Goal: Transaction & Acquisition: Purchase product/service

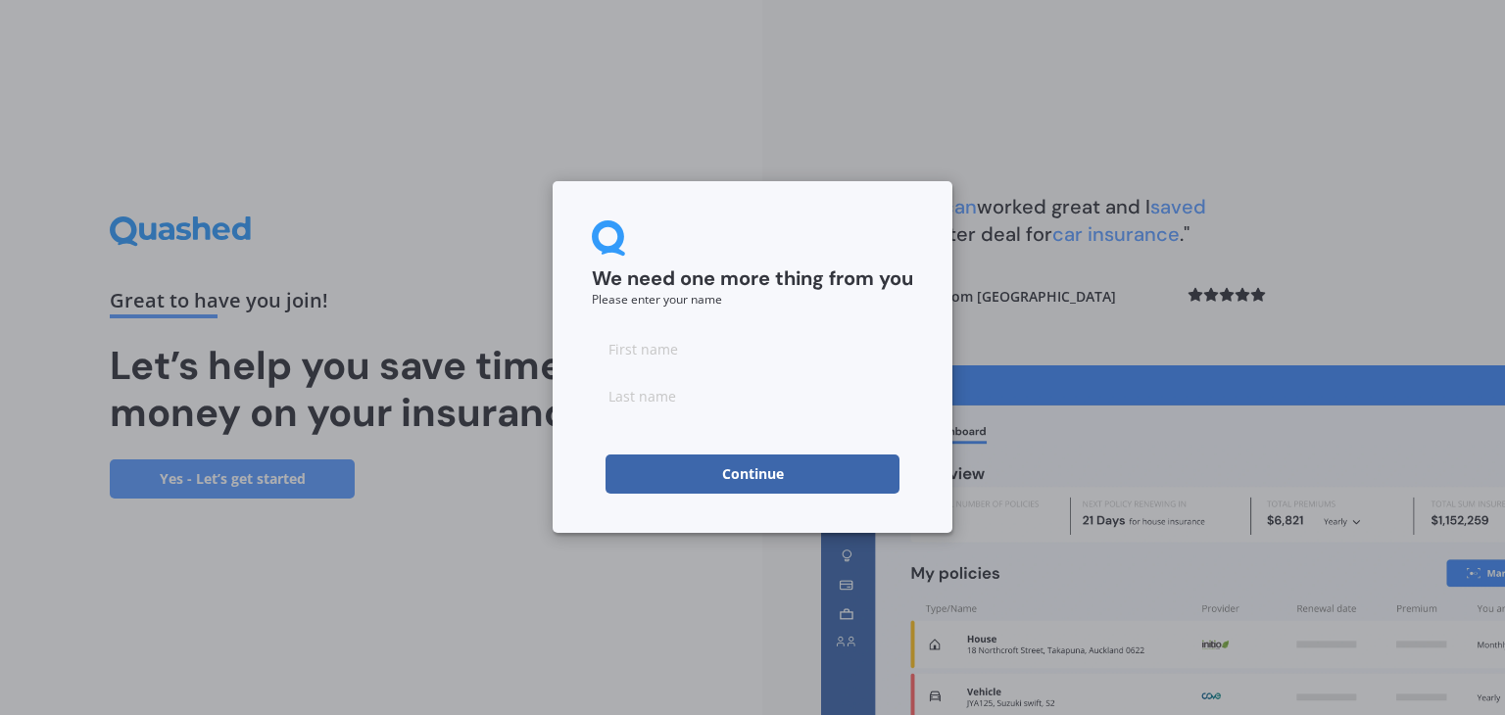
click at [685, 356] on input at bounding box center [752, 348] width 321 height 39
type input "[GEOGRAPHIC_DATA]"
click at [662, 393] on input at bounding box center [752, 395] width 321 height 39
type input "Sautini"
click at [764, 474] on button "Continue" at bounding box center [753, 474] width 294 height 39
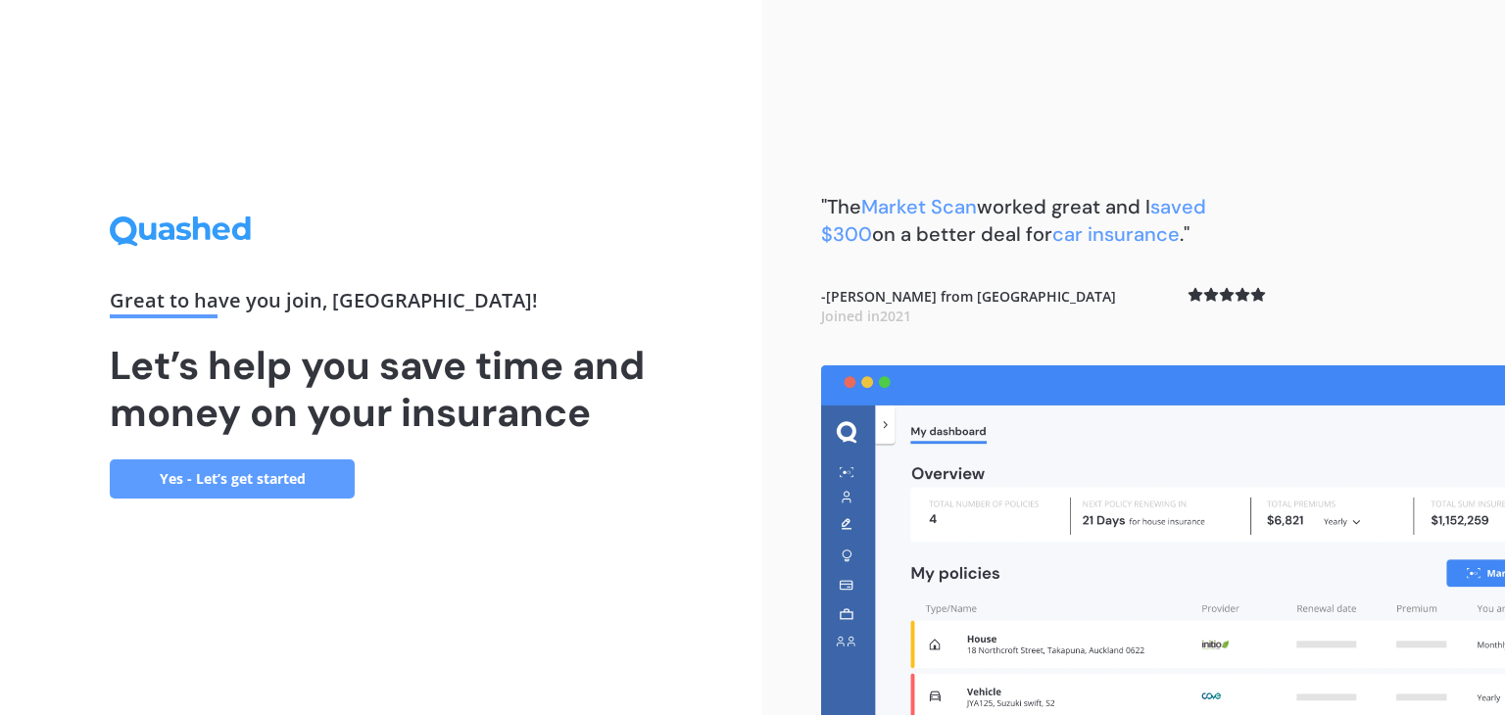
click at [272, 477] on link "Yes - Let’s get started" at bounding box center [232, 479] width 245 height 39
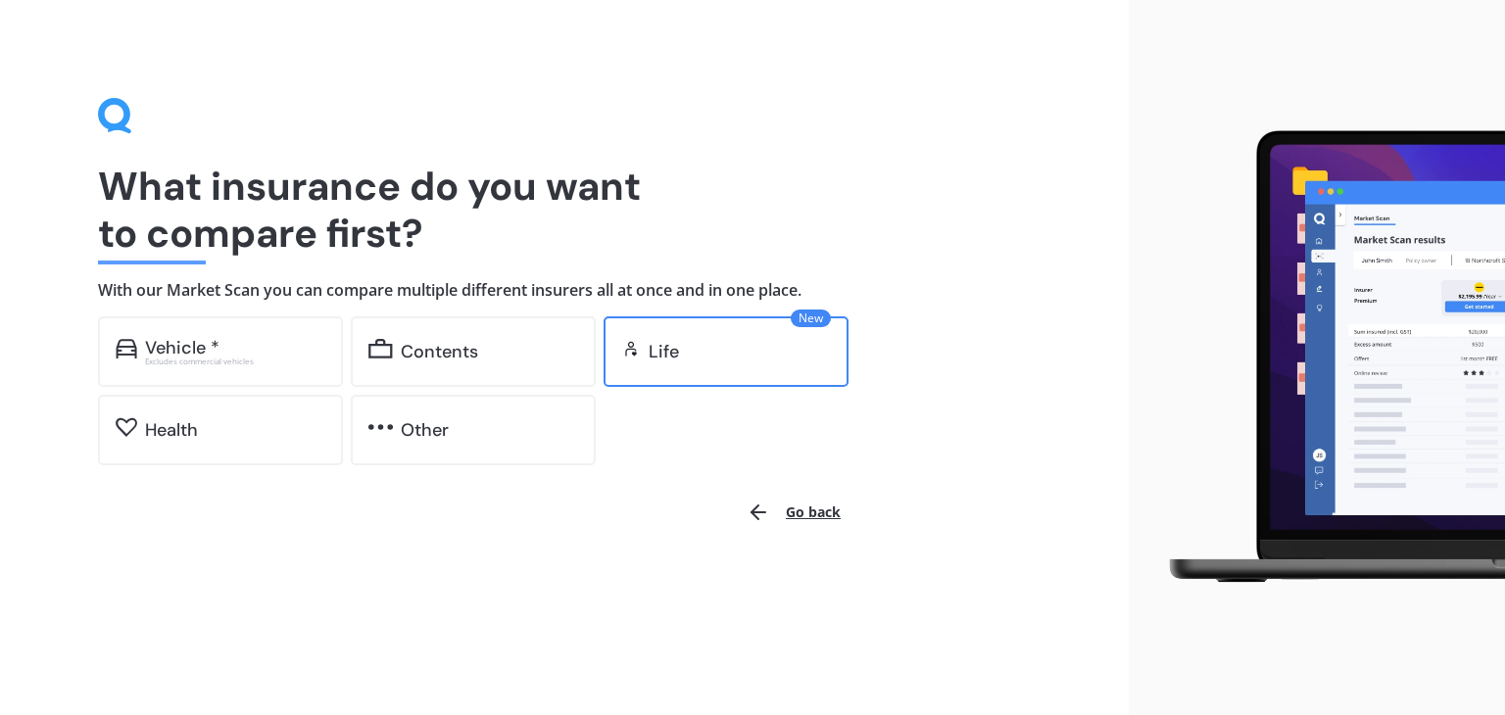
click at [663, 347] on div "Life" at bounding box center [664, 352] width 30 height 20
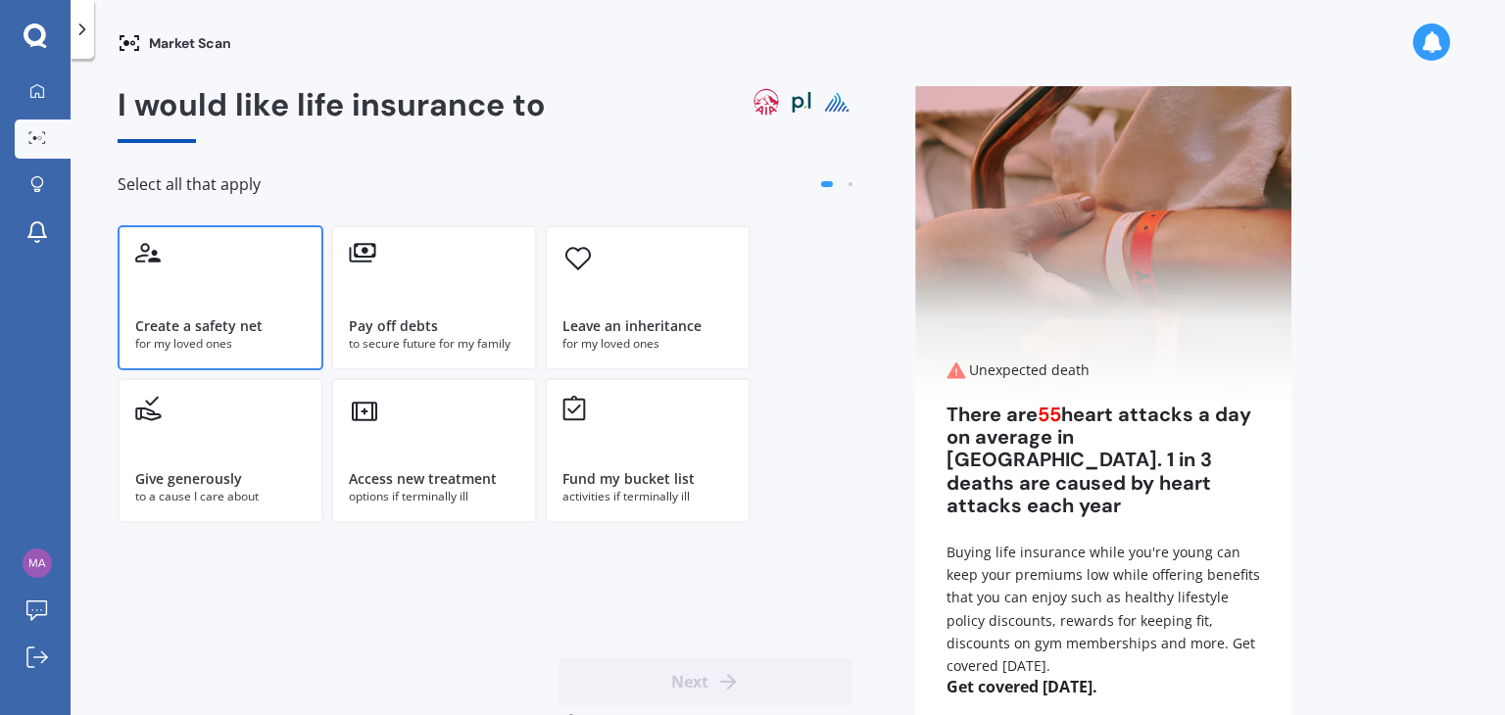
click at [272, 315] on div "Create a safety net for my loved ones" at bounding box center [221, 297] width 206 height 145
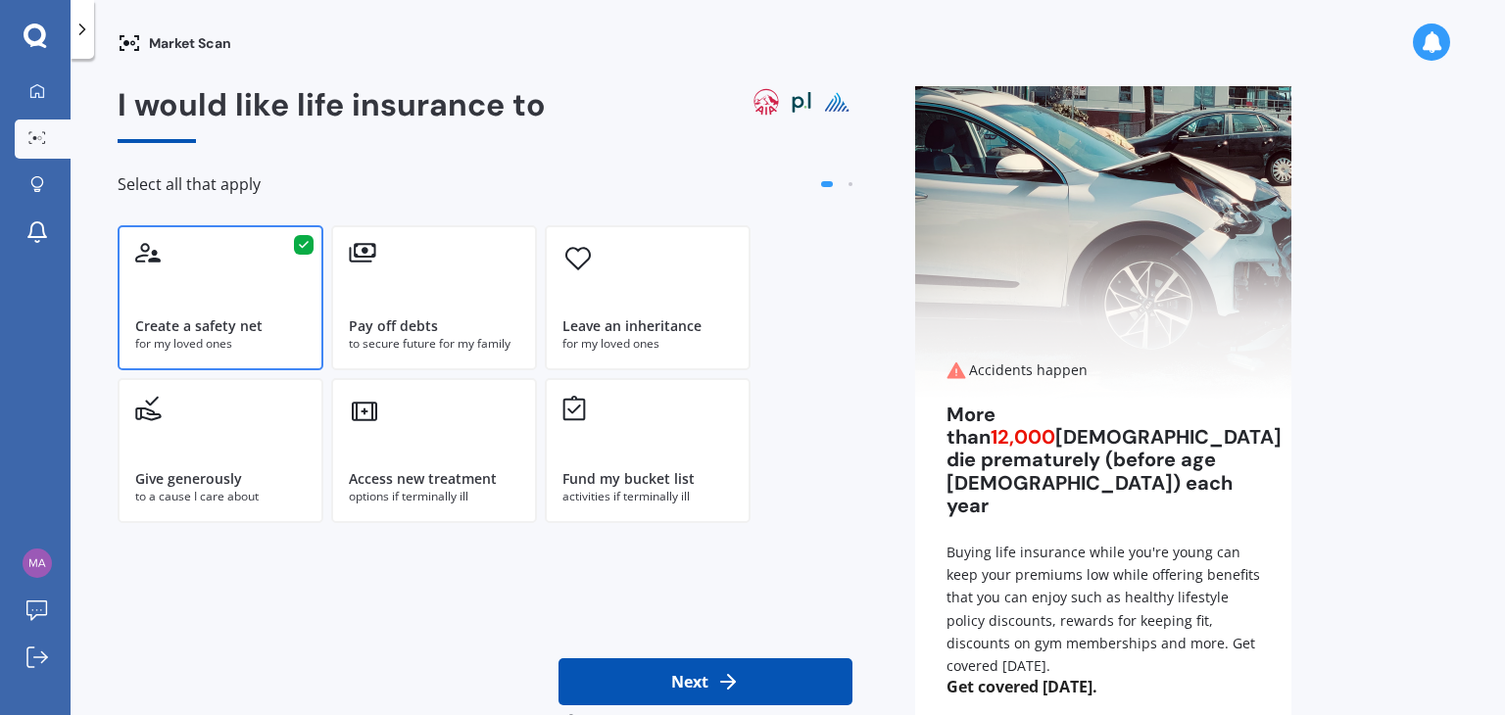
click at [761, 692] on button "Next" at bounding box center [706, 682] width 294 height 47
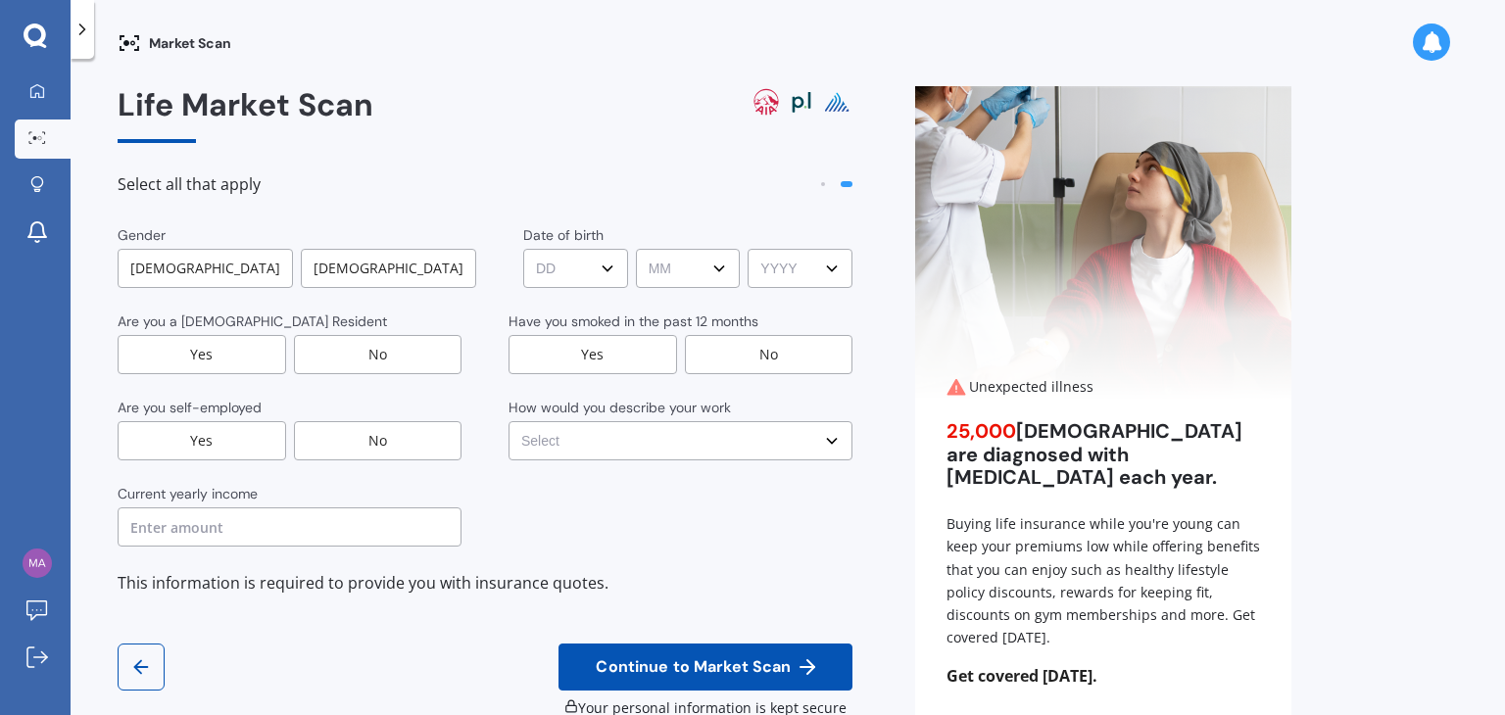
click at [395, 254] on div "[DEMOGRAPHIC_DATA]" at bounding box center [388, 268] width 175 height 39
click at [223, 344] on div "Yes" at bounding box center [202, 354] width 169 height 39
click at [345, 437] on div "No" at bounding box center [378, 440] width 169 height 39
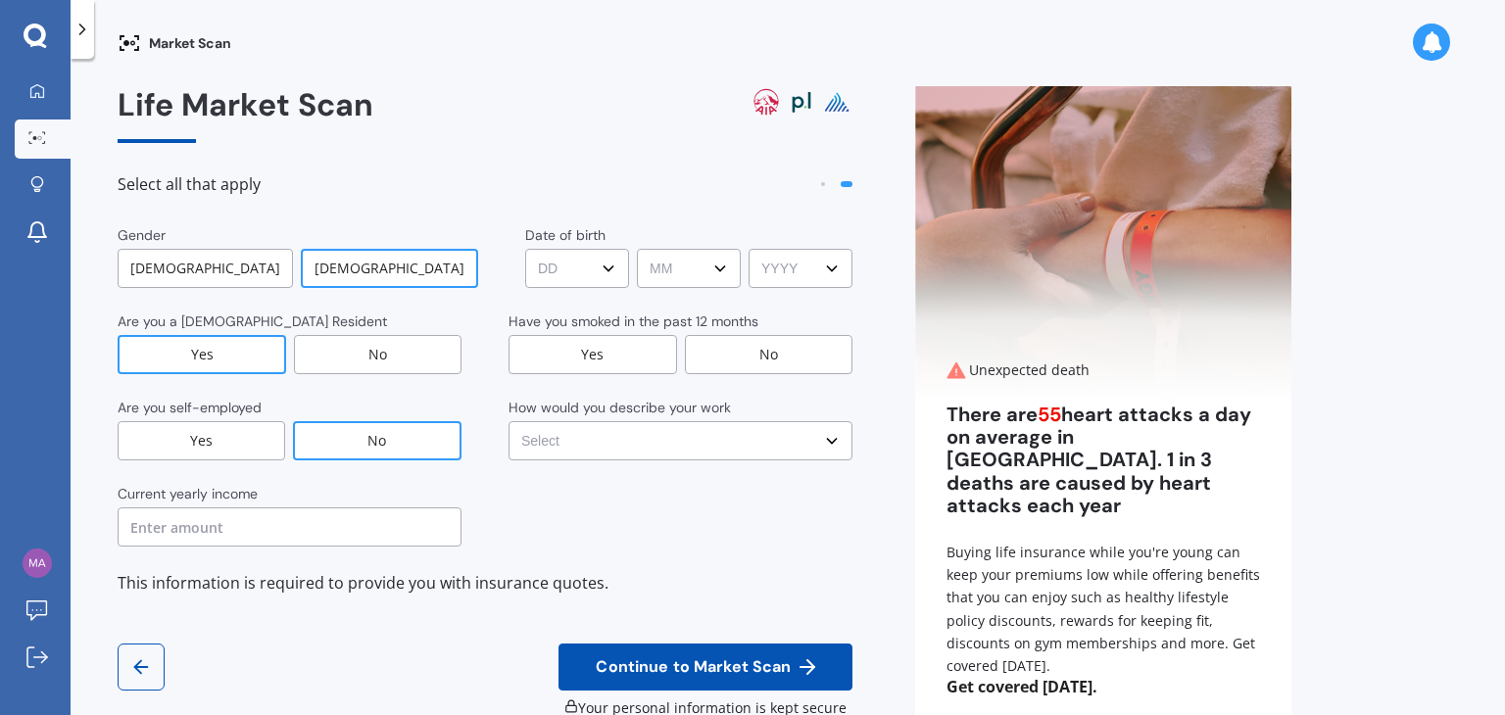
click at [256, 532] on input "text" at bounding box center [290, 527] width 344 height 39
click at [578, 260] on select "DD DD 01 02 03 04 05 06 07 08 09 10 11 12 13 14 15 16 17 18 19 20 21 22 23 24 2…" at bounding box center [577, 268] width 104 height 39
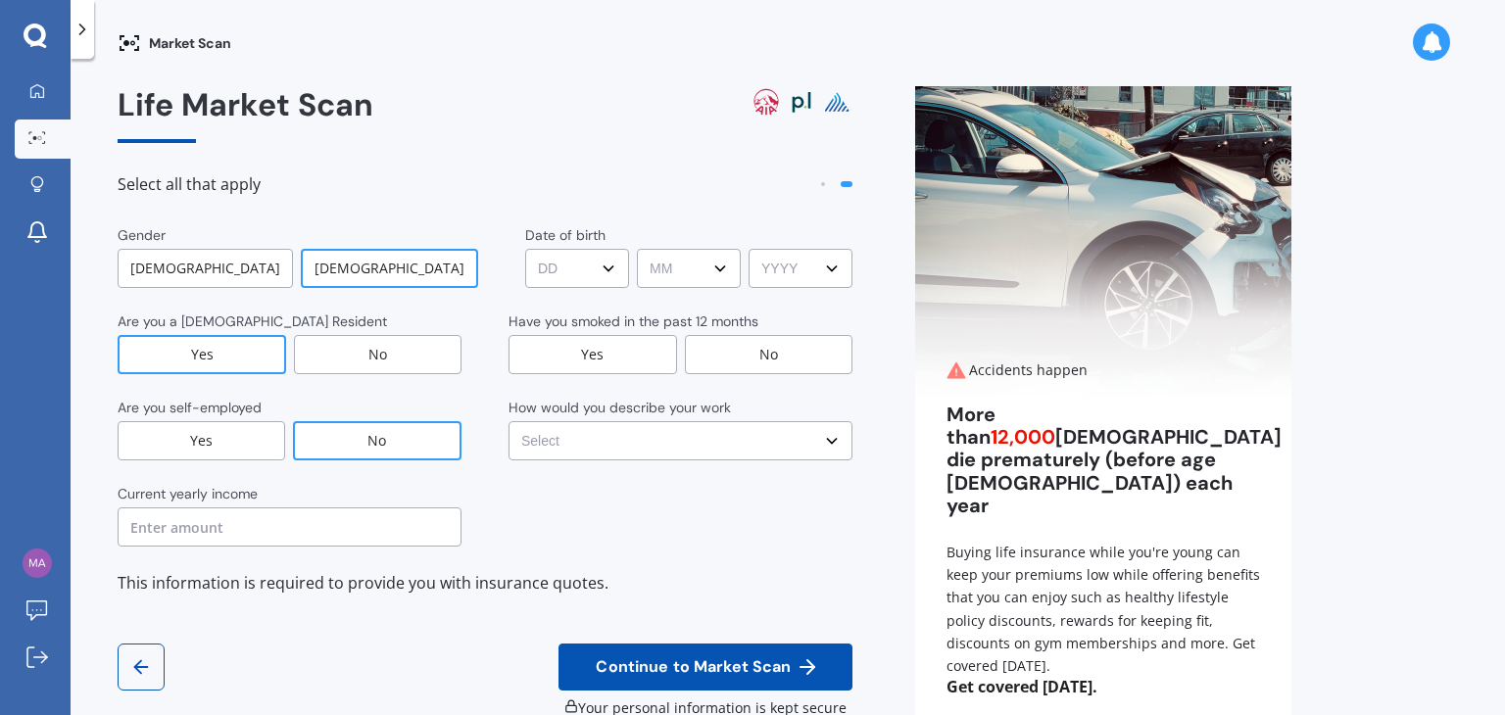
select select "07"
click at [525, 249] on select "DD DD 01 02 03 04 05 06 07 08 09 10 11 12 13 14 15 16 17 18 19 20 21 22 23 24 2…" at bounding box center [577, 268] width 104 height 39
click at [651, 274] on select "MM MM 01 02 03 04 05 06 07 08 09 10 11 12" at bounding box center [689, 268] width 104 height 39
select select "08"
click at [637, 249] on select "MM MM 01 02 03 04 05 06 07 08 09 10 11 12" at bounding box center [689, 268] width 104 height 39
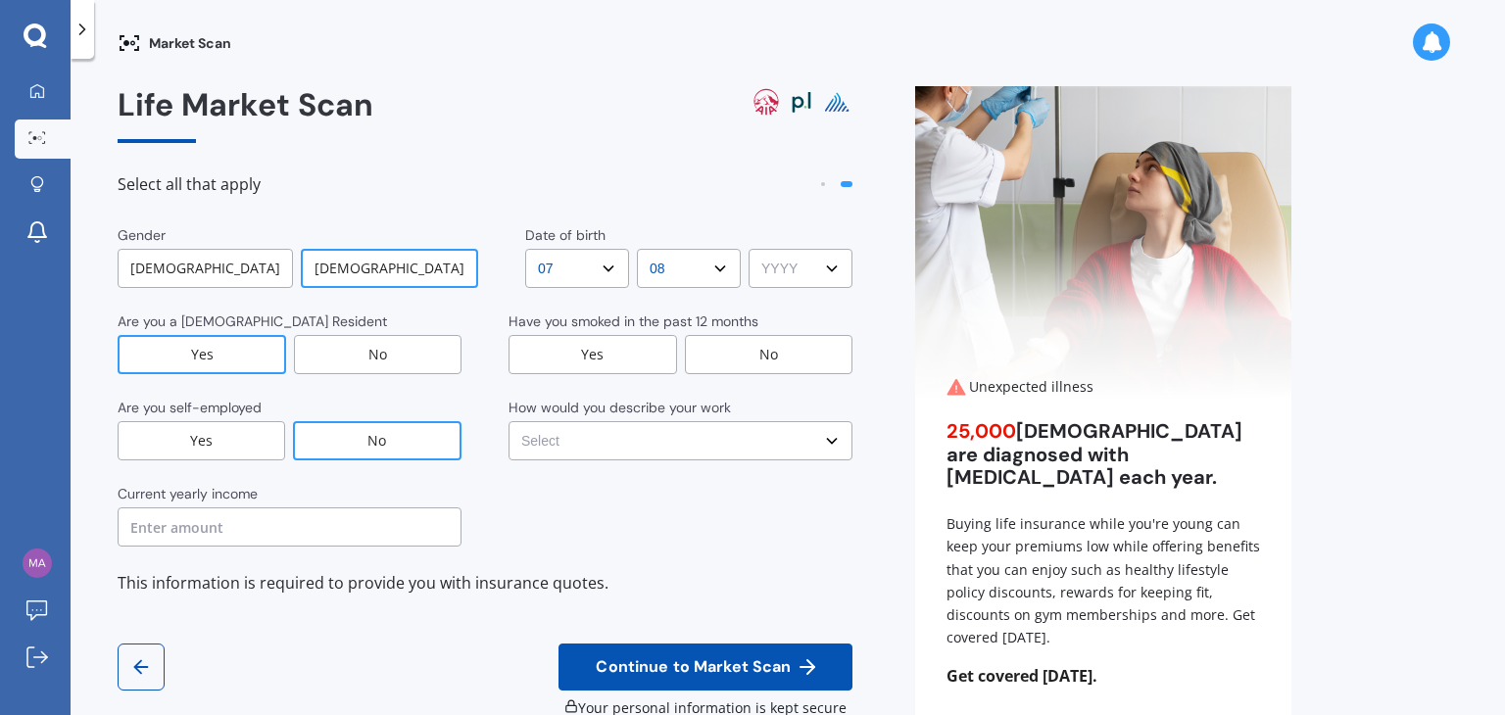
drag, startPoint x: 819, startPoint y: 264, endPoint x: 786, endPoint y: 270, distance: 34.0
click at [786, 270] on select "YYYY YYYY 2009 2008 2007 2006 2005 2004 2003 2002 2001 2000 1999 1998 1997 1996…" at bounding box center [801, 268] width 104 height 39
select select "1995"
click at [749, 249] on select "YYYY YYYY 2009 2008 2007 2006 2005 2004 2003 2002 2001 2000 1999 1998 1997 1996…" at bounding box center [801, 268] width 104 height 39
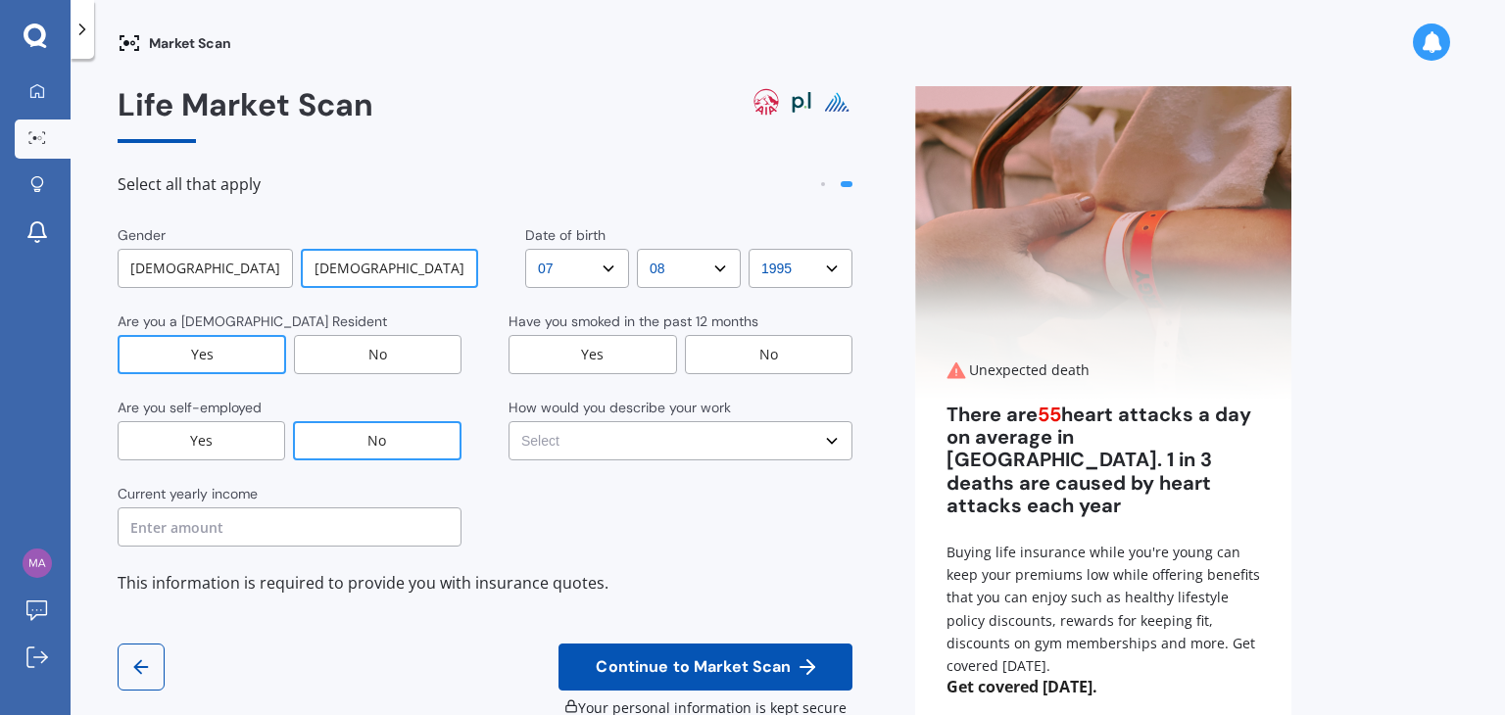
drag, startPoint x: 733, startPoint y: 352, endPoint x: 718, endPoint y: 346, distance: 15.8
click at [718, 346] on div "No" at bounding box center [769, 354] width 169 height 39
click at [700, 437] on select "Select No manual work e.g. lawyer, consultant, engineer Light manual work [PERS…" at bounding box center [681, 440] width 344 height 39
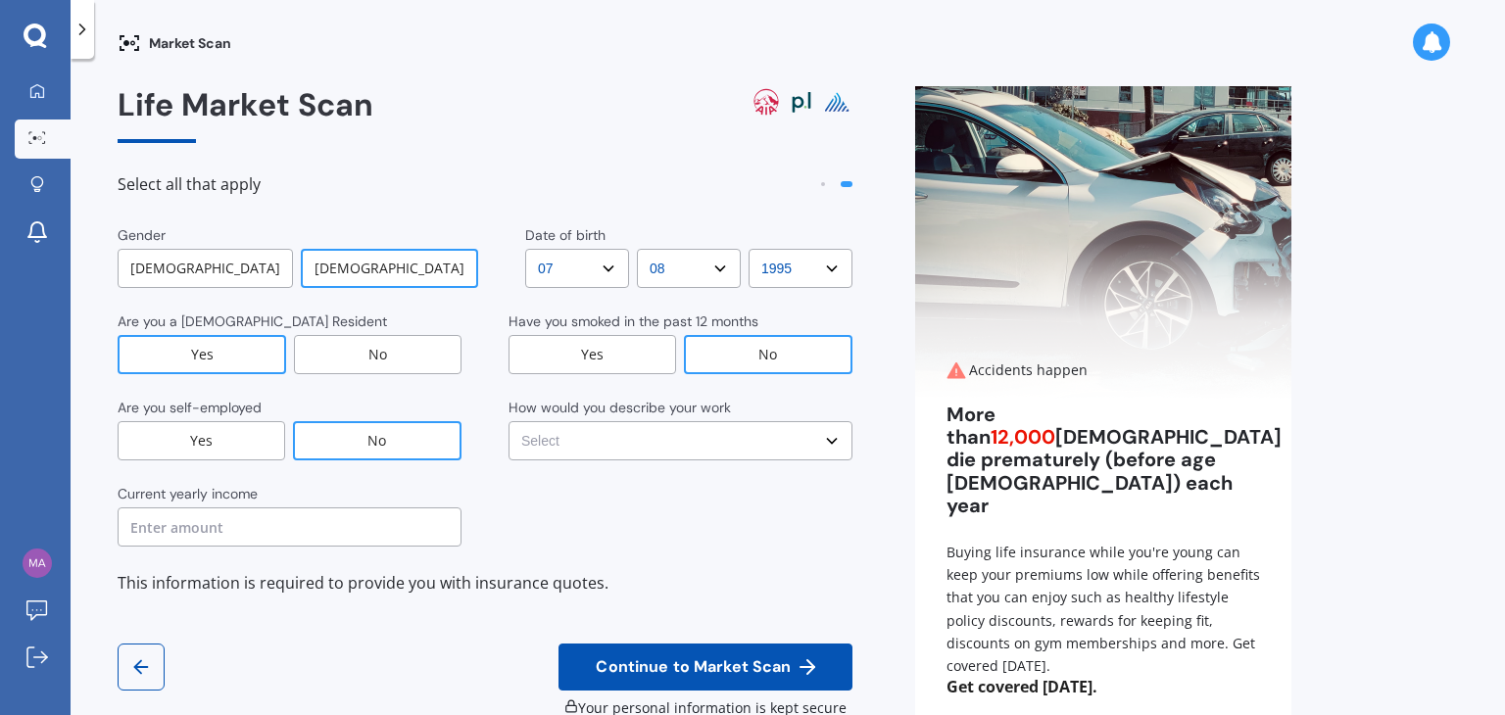
select select "Working less than 20 hours a week or unemployed"
click at [509, 421] on select "Select No manual work e.g. lawyer, consultant, engineer Light manual work [PERS…" at bounding box center [681, 440] width 344 height 39
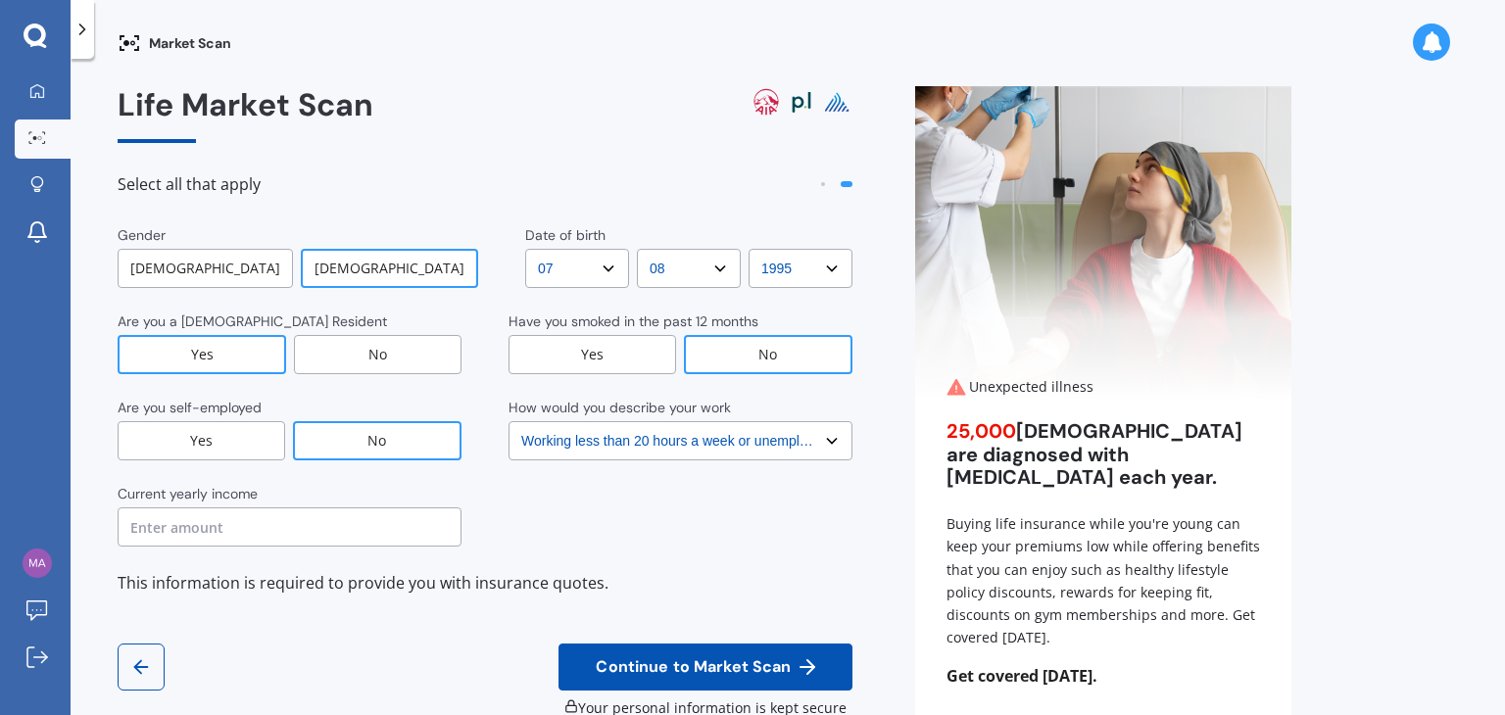
click at [286, 521] on input "text" at bounding box center [290, 527] width 344 height 39
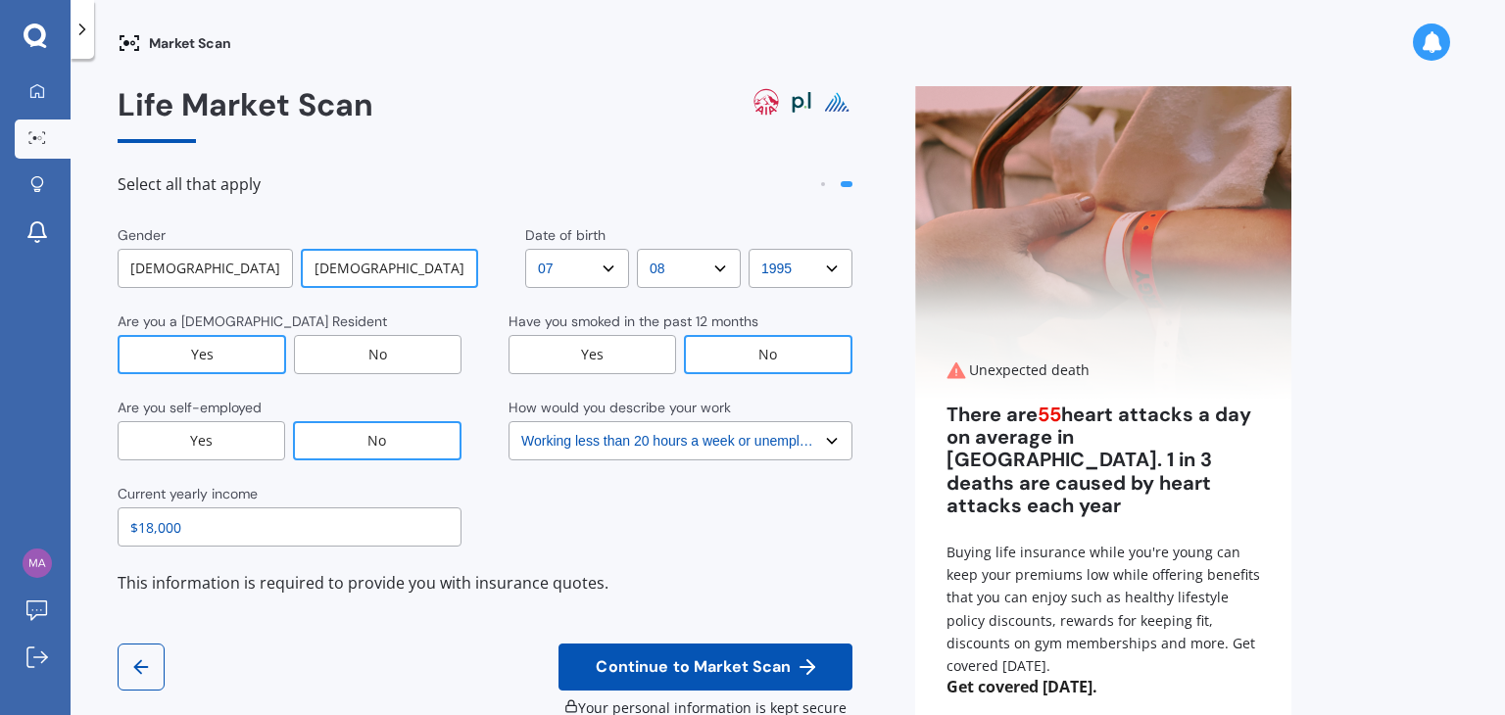
type input "$18,000"
click at [753, 672] on span "Continue to Market Scan" at bounding box center [693, 668] width 203 height 19
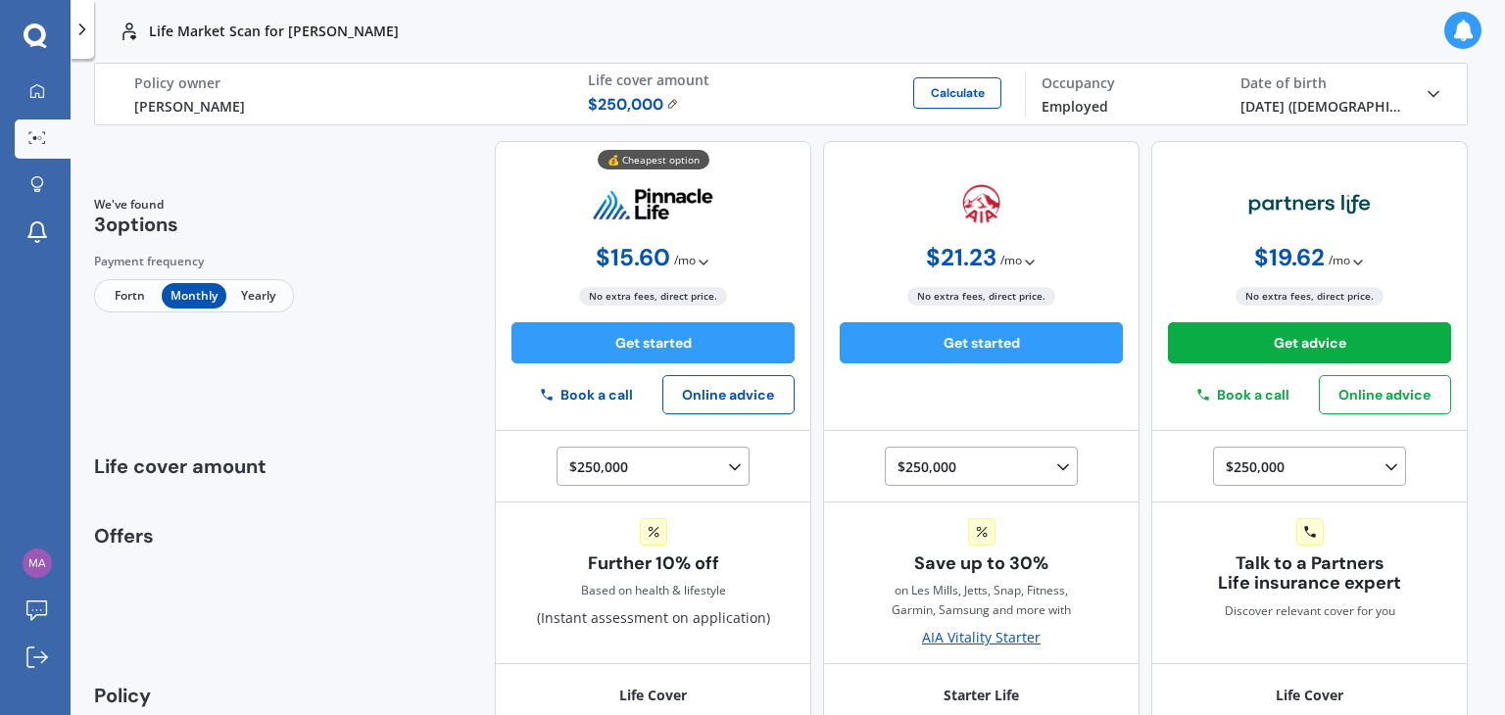
click at [666, 102] on img at bounding box center [672, 104] width 13 height 12
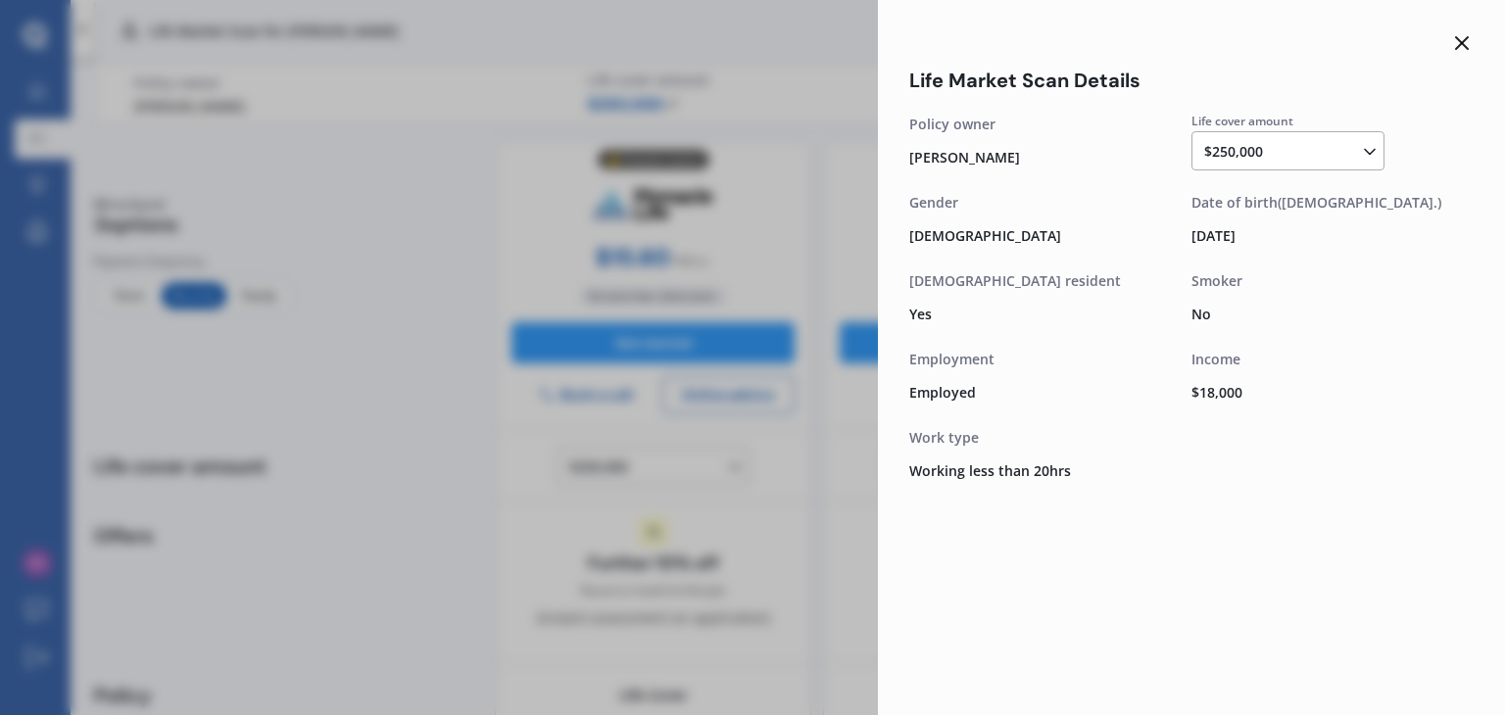
click at [1363, 150] on icon at bounding box center [1370, 152] width 20 height 20
click at [1276, 208] on span "$1,000,000" at bounding box center [1256, 207] width 71 height 19
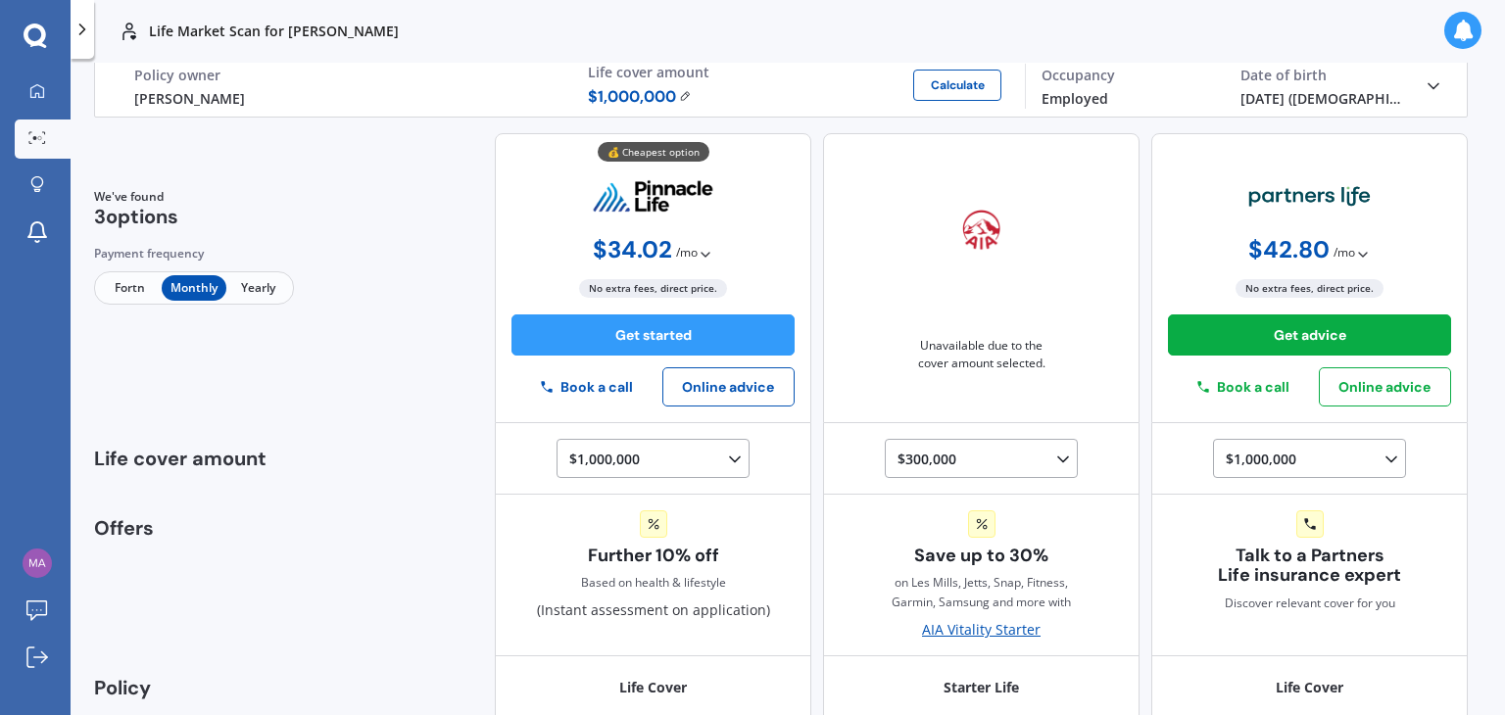
scroll to position [0, 0]
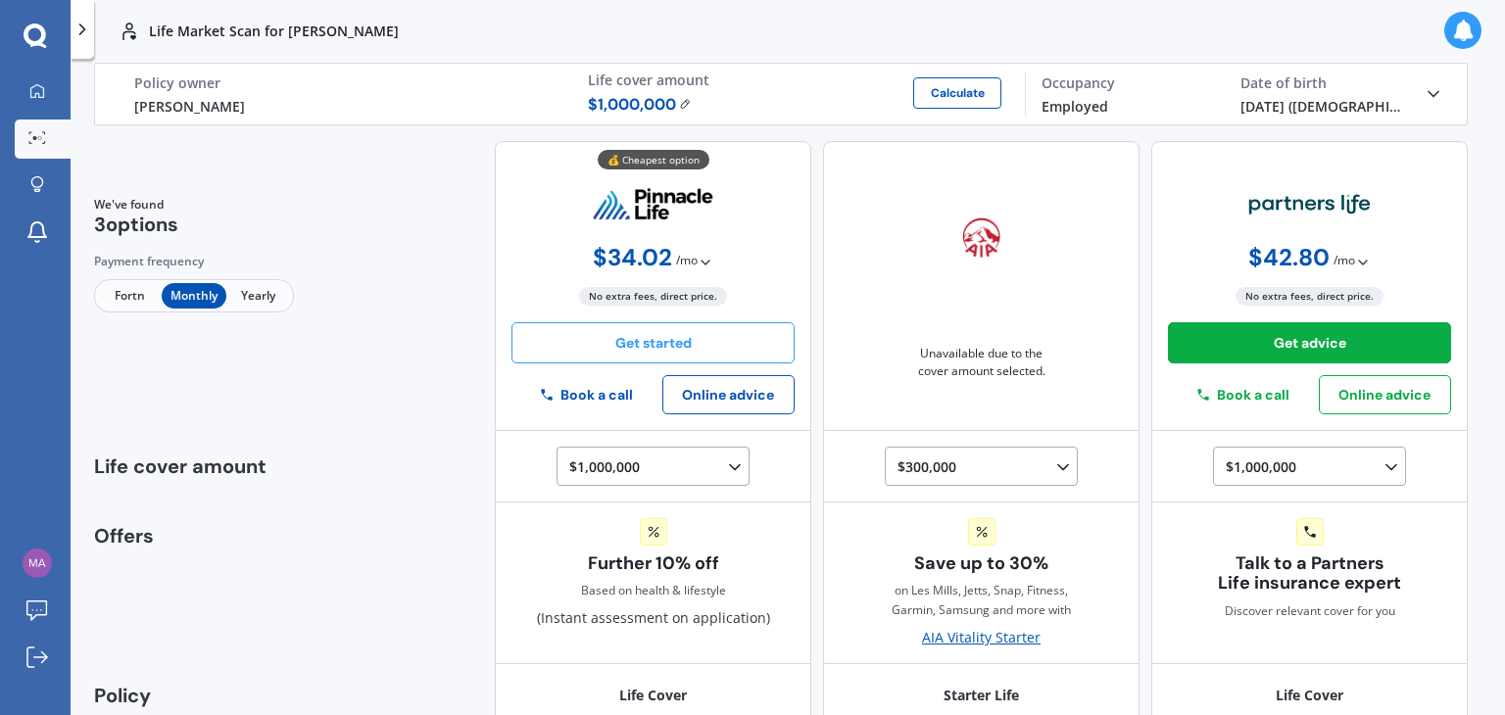
click at [675, 330] on button "Get started" at bounding box center [653, 342] width 283 height 41
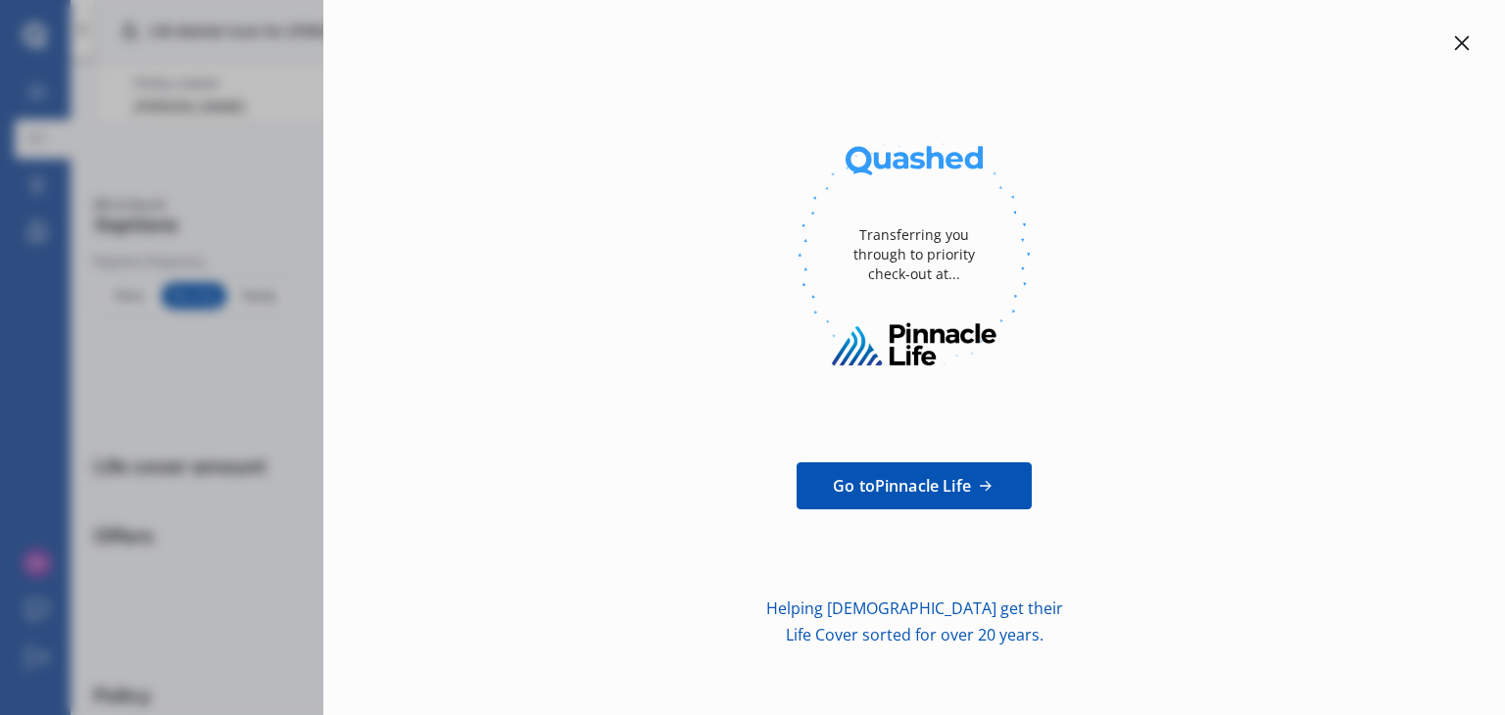
click at [1461, 48] on icon at bounding box center [1462, 43] width 16 height 16
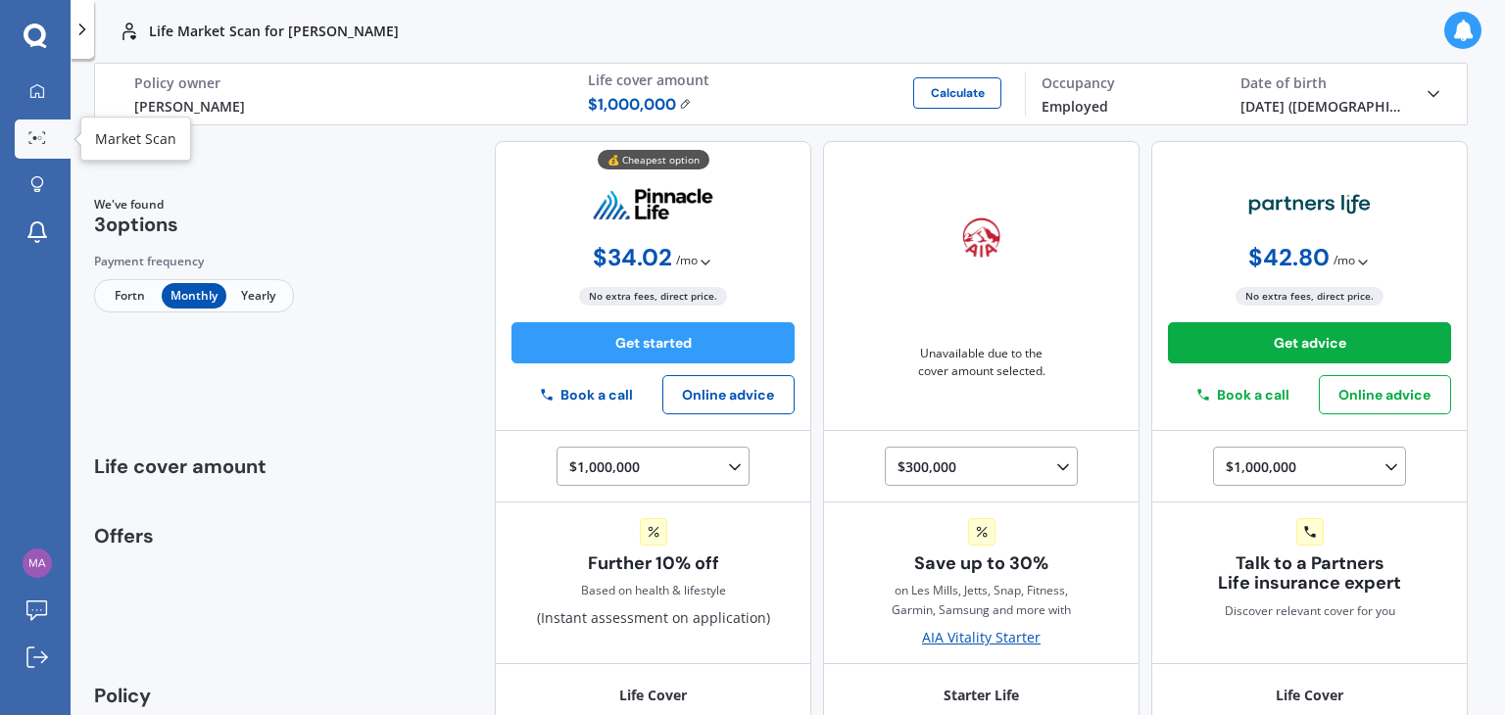
click at [35, 122] on link "Market Scan" at bounding box center [43, 139] width 56 height 39
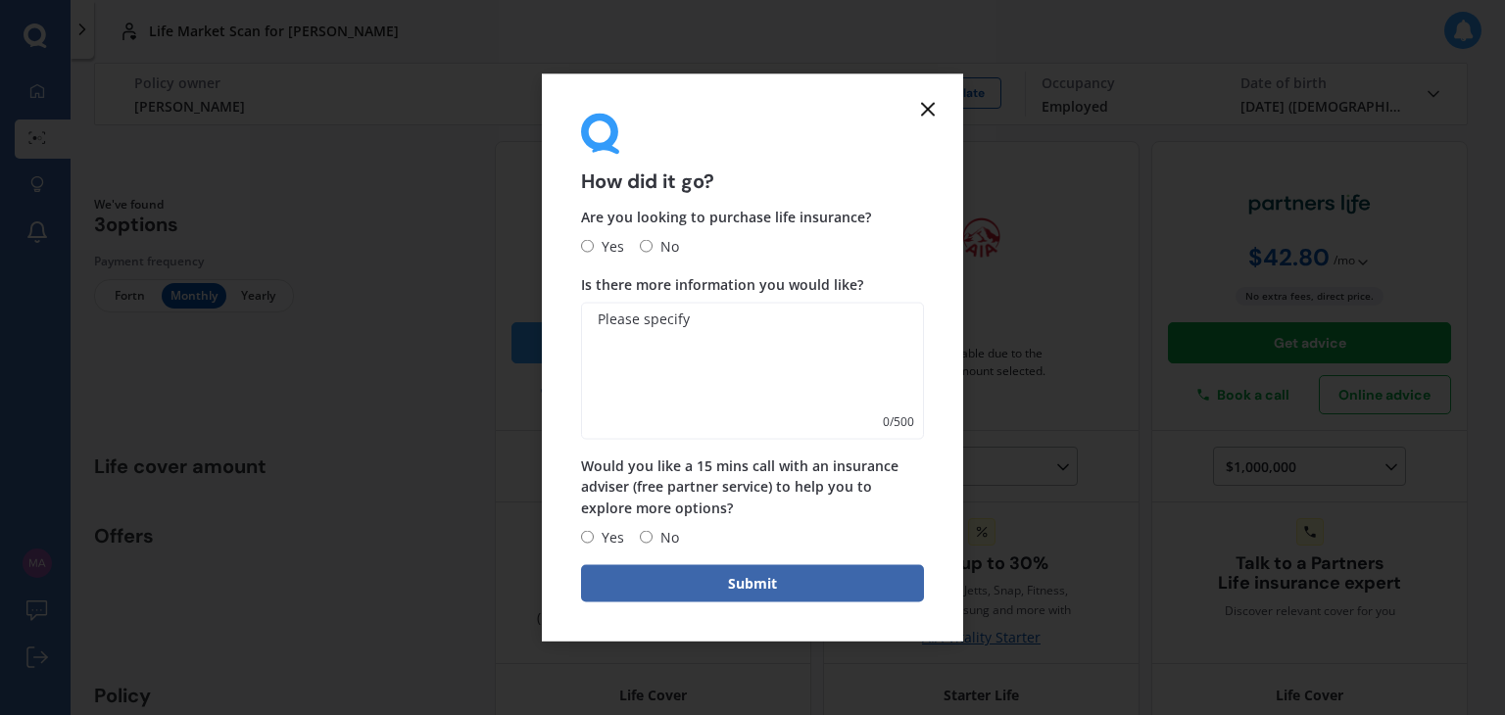
click at [618, 248] on span "Yes" at bounding box center [609, 246] width 30 height 24
click at [594, 248] on input "Yes" at bounding box center [587, 246] width 13 height 13
radio input "true"
click at [927, 107] on line at bounding box center [928, 110] width 12 height 12
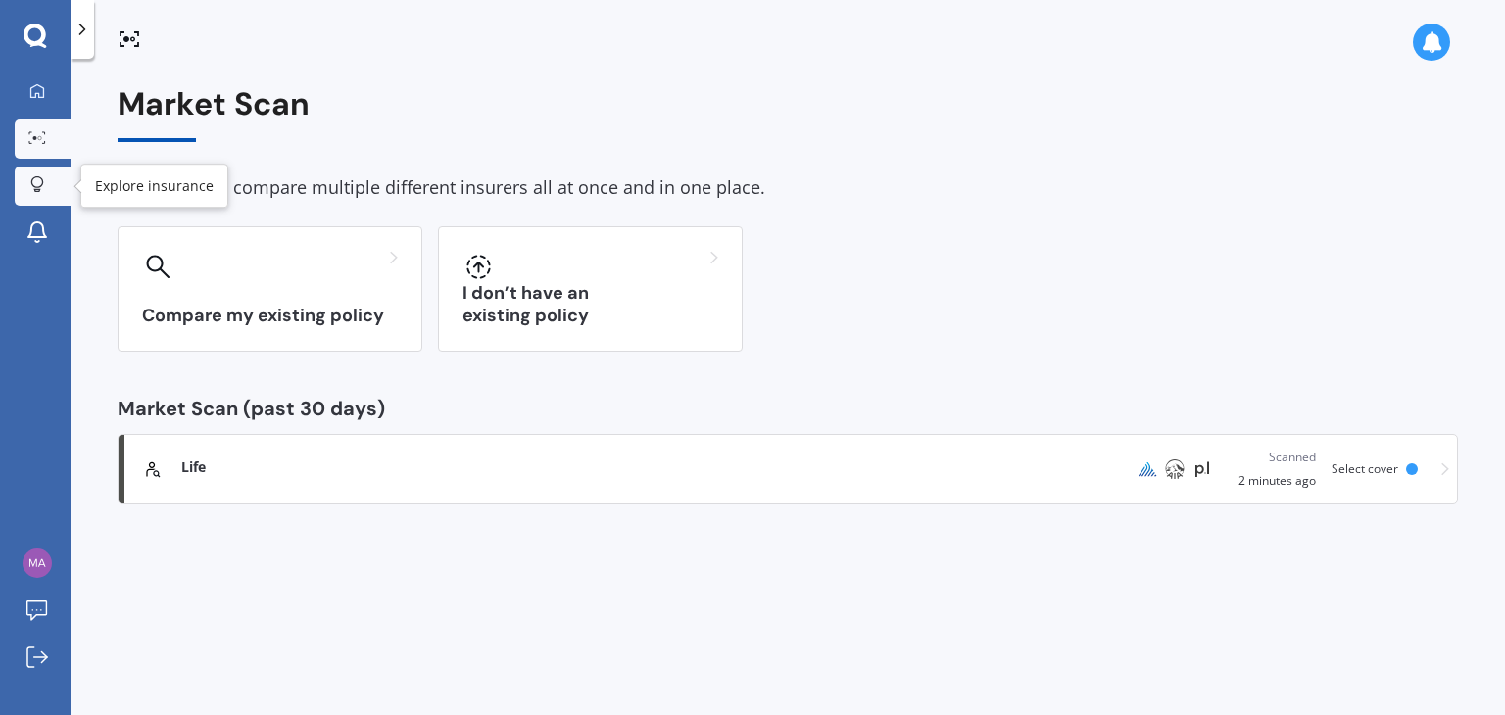
click at [26, 184] on div at bounding box center [37, 185] width 29 height 19
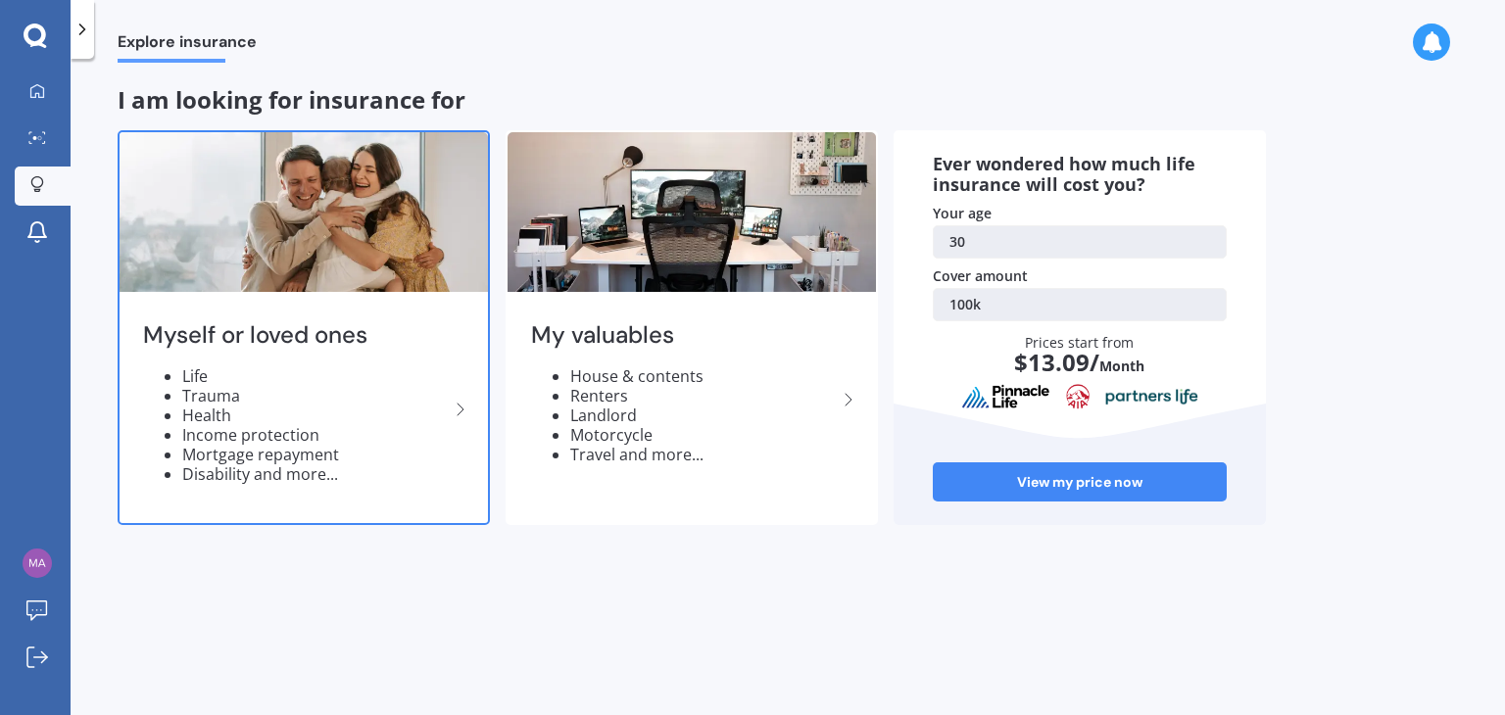
click at [366, 373] on li "Life" at bounding box center [315, 377] width 267 height 20
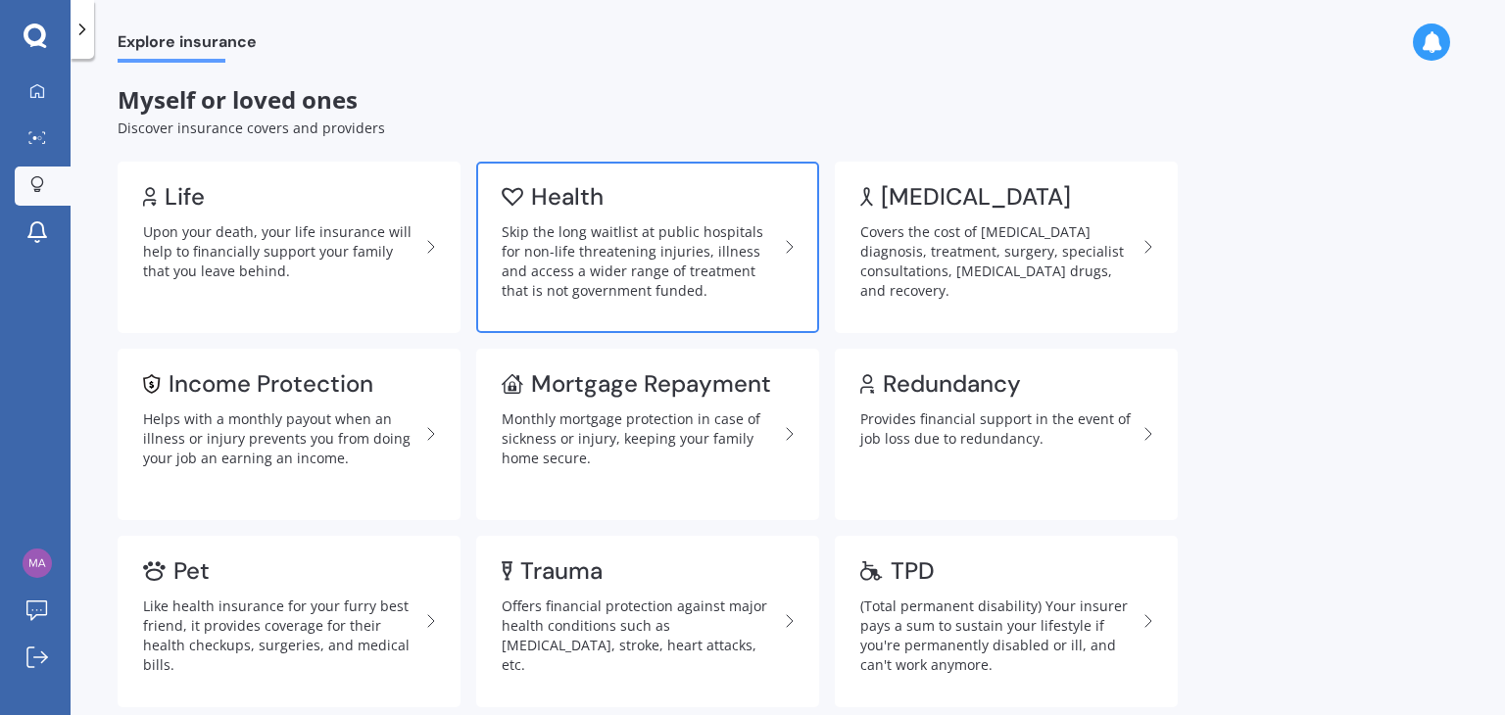
click at [609, 241] on div "Skip the long waitlist at public hospitals for non-life threatening injuries, i…" at bounding box center [640, 261] width 276 height 78
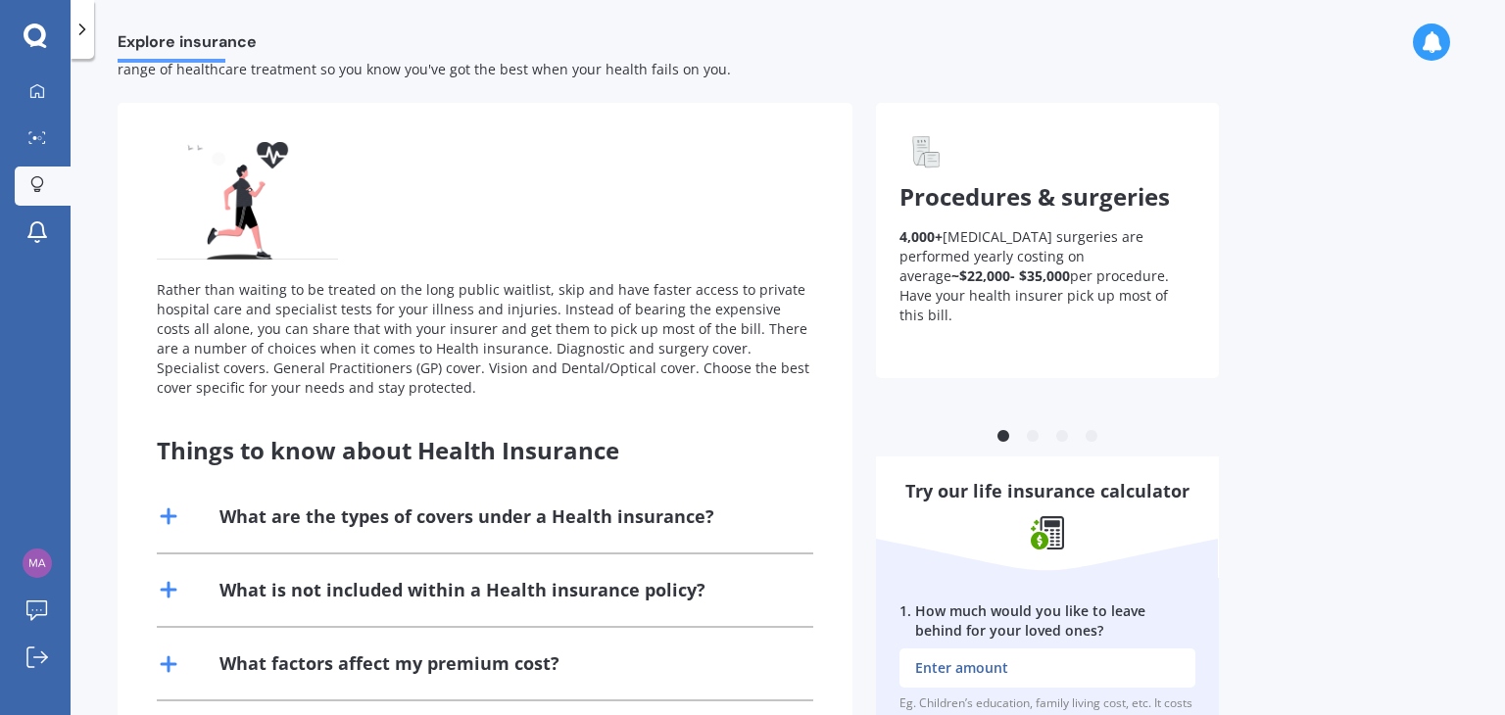
scroll to position [260, 0]
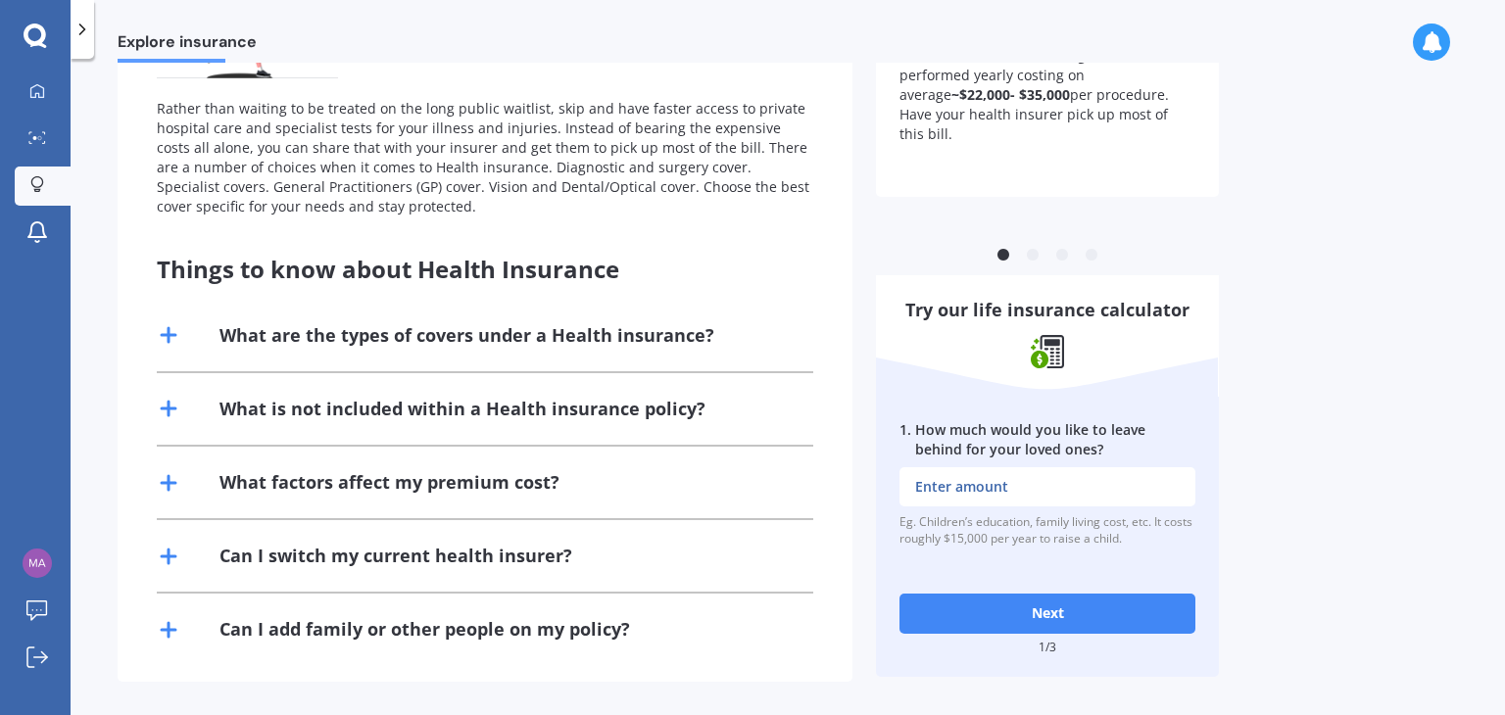
click at [468, 350] on div "What are the types of covers under a Health insurance?" at bounding box center [485, 336] width 657 height 72
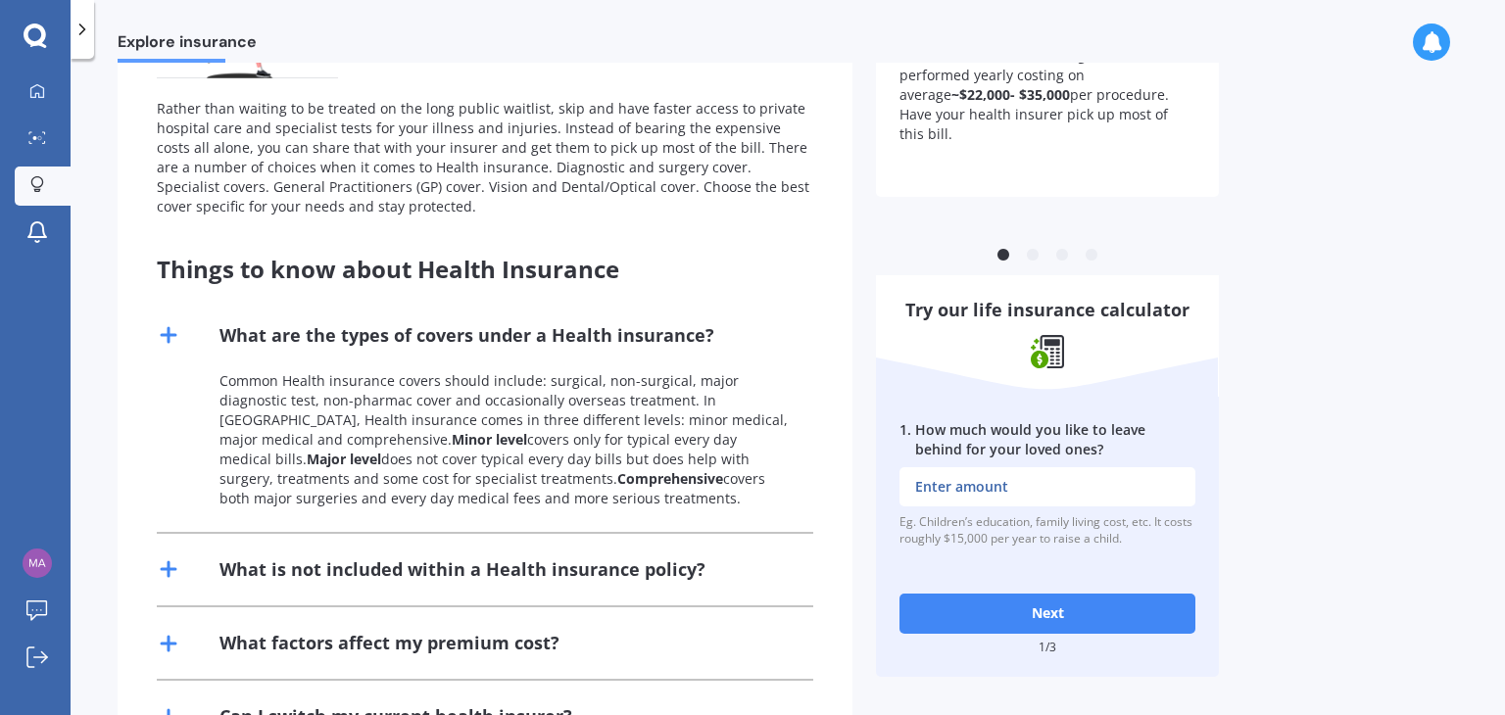
click at [422, 558] on div "What is not included within a Health insurance policy?" at bounding box center [463, 570] width 486 height 24
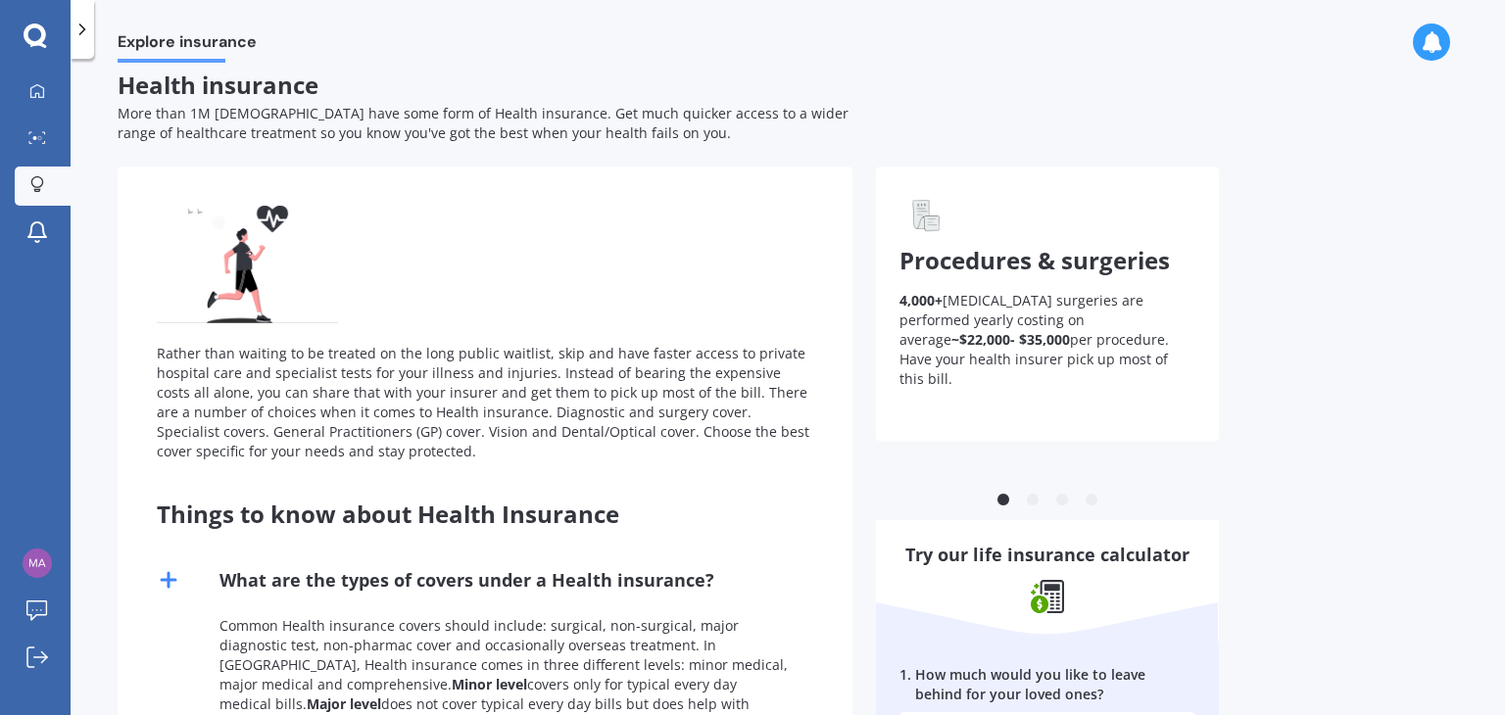
scroll to position [0, 0]
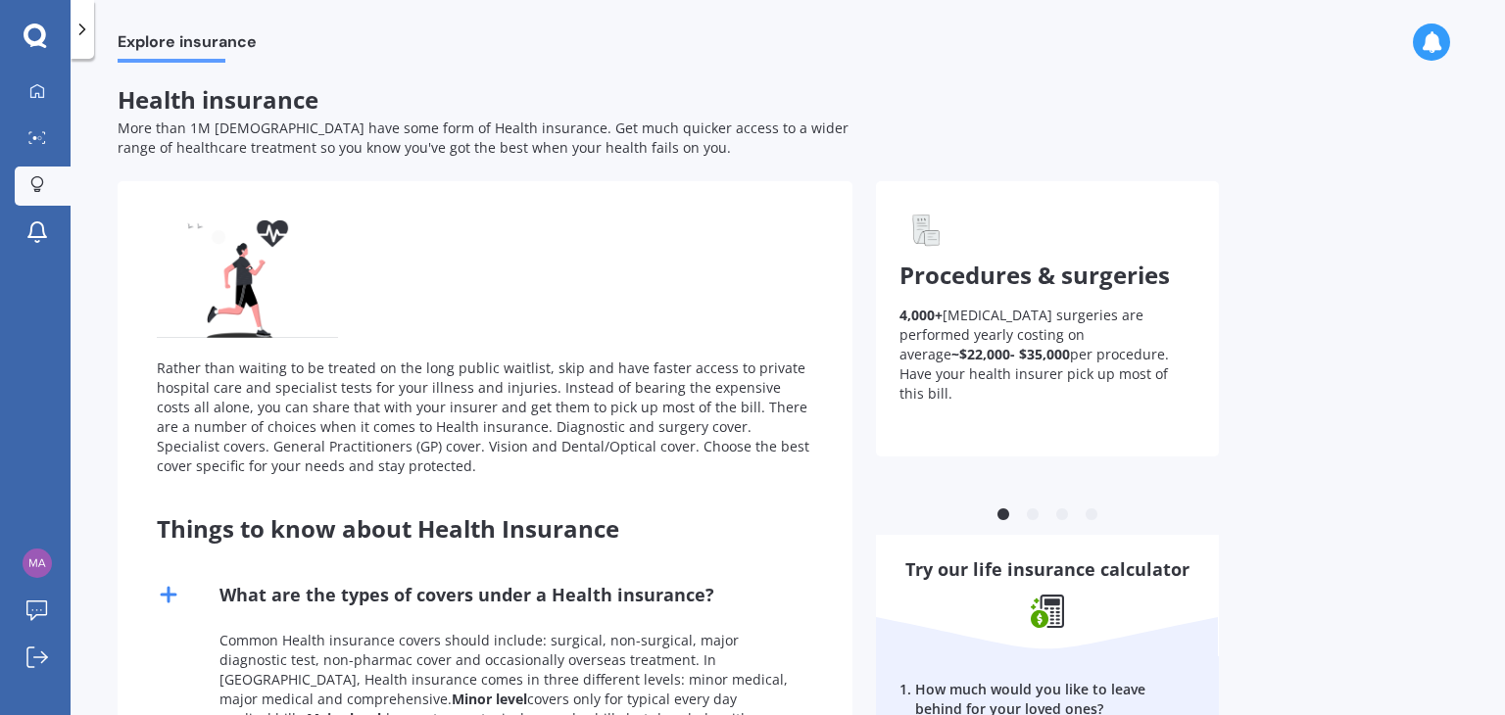
click at [36, 34] on icon at bounding box center [36, 36] width 24 height 25
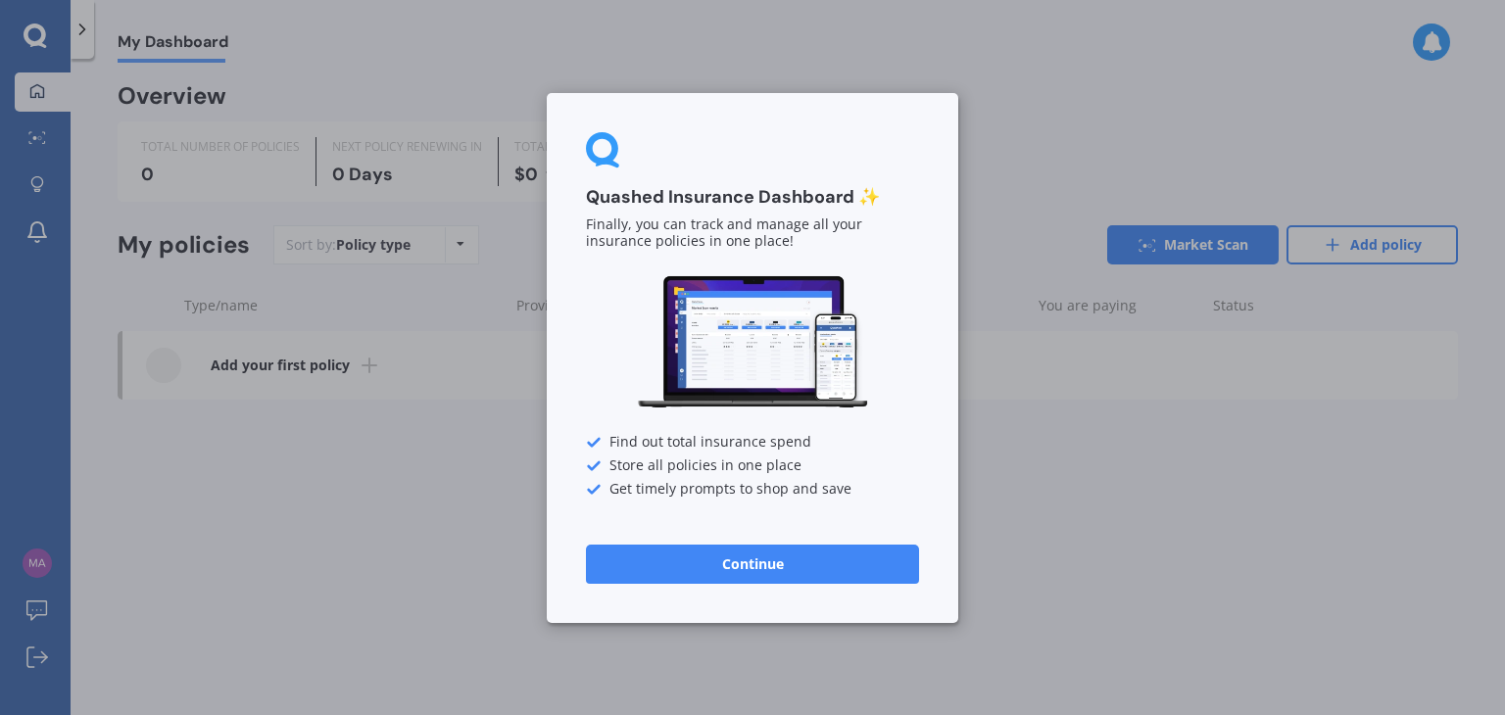
click at [820, 569] on button "Continue" at bounding box center [752, 563] width 333 height 39
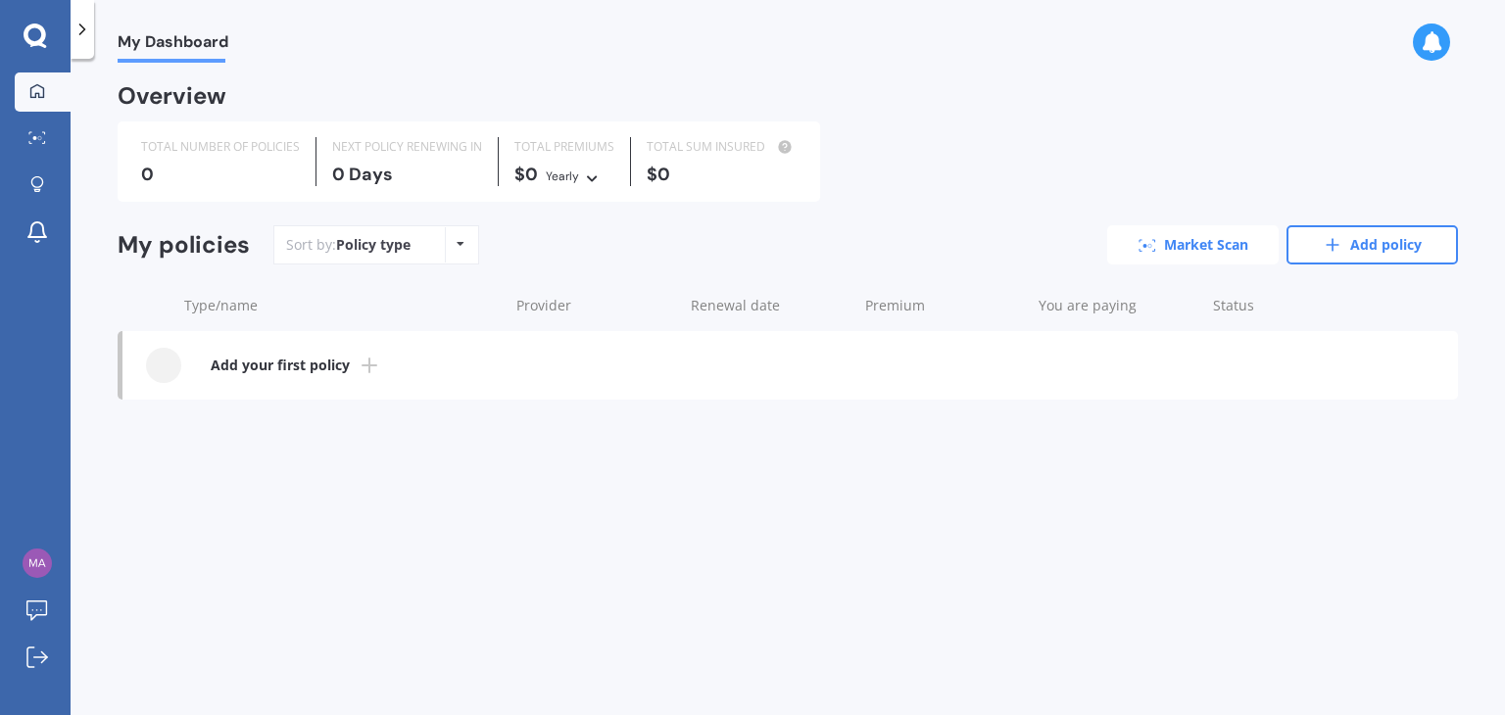
click at [1181, 232] on link "Market Scan" at bounding box center [1192, 244] width 171 height 39
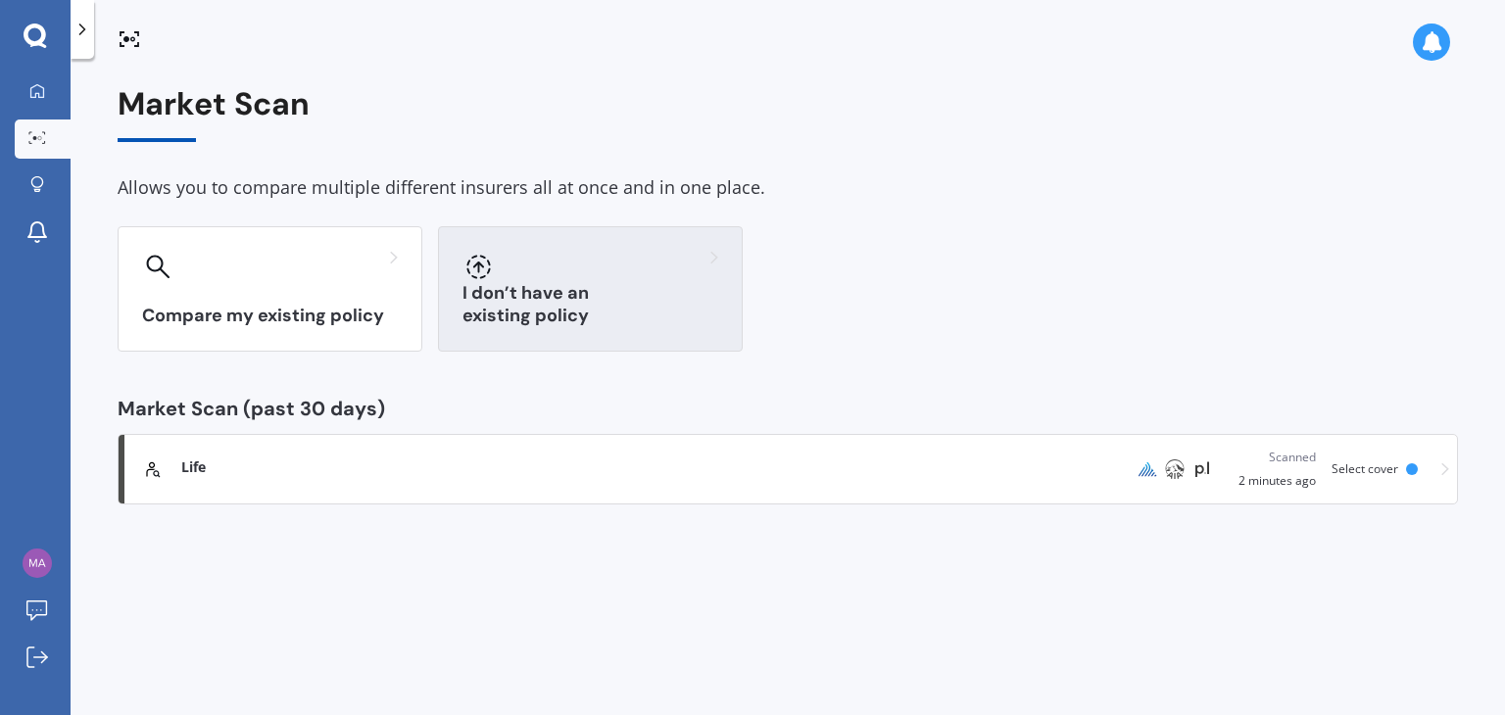
click at [643, 274] on div at bounding box center [591, 266] width 256 height 31
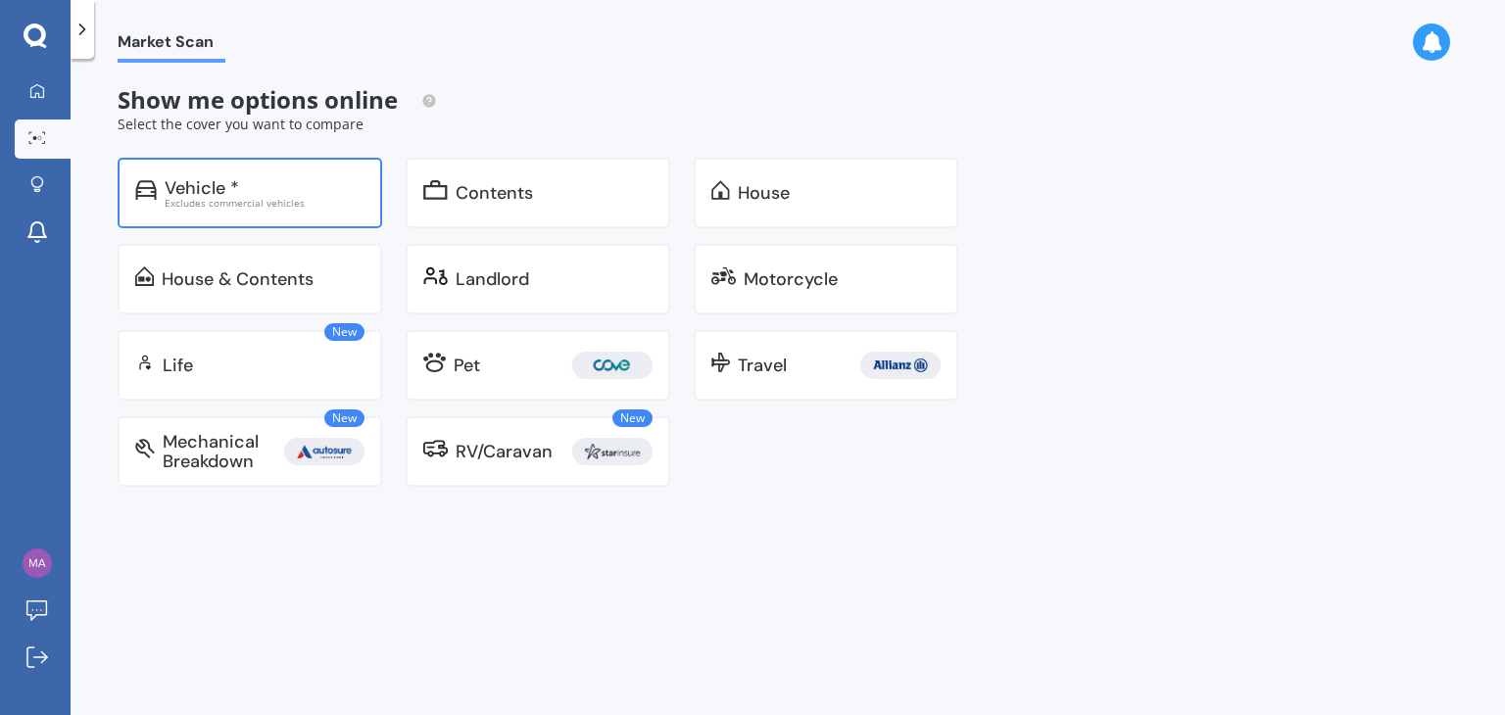
click at [260, 185] on div "Vehicle *" at bounding box center [265, 188] width 200 height 20
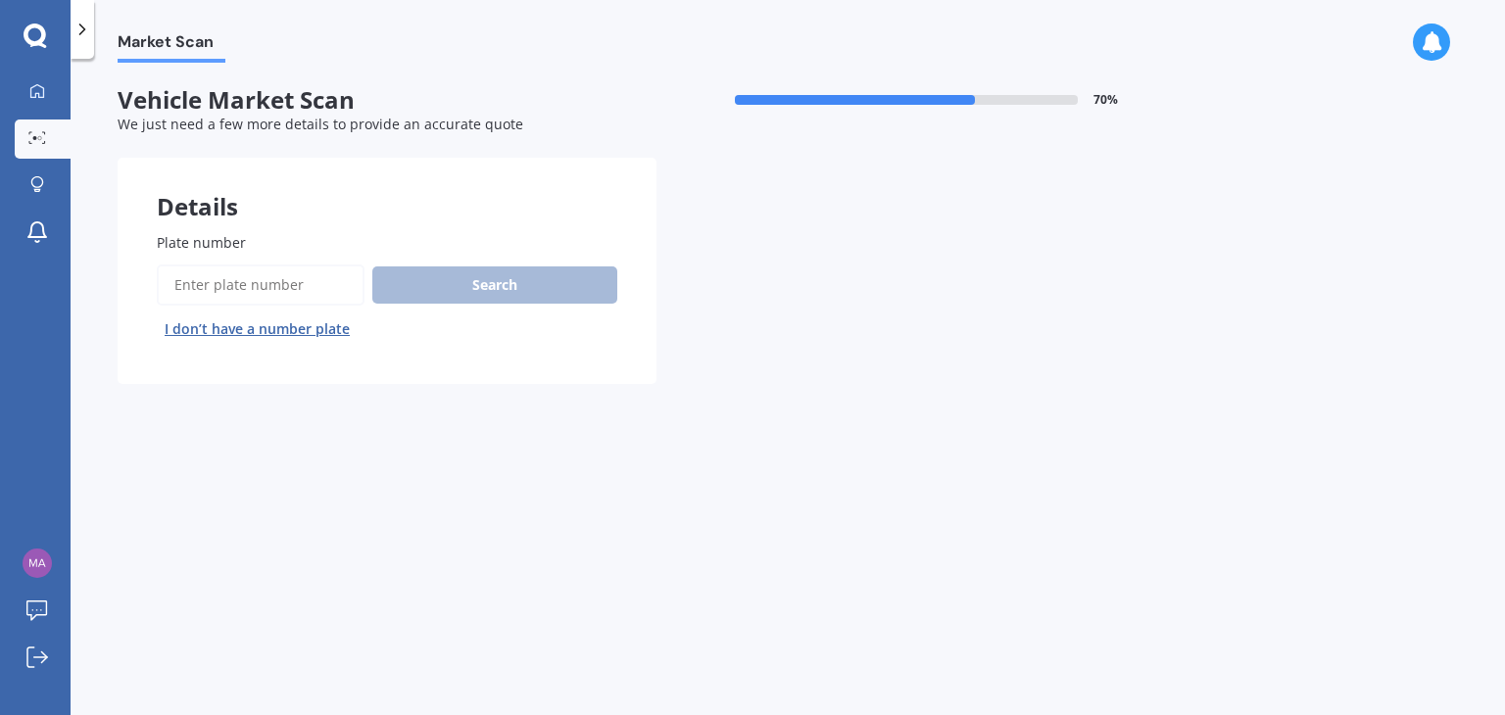
click at [287, 289] on input "Plate number" at bounding box center [261, 285] width 208 height 41
type input "gbq311"
click at [0, 0] on button "Next" at bounding box center [0, 0] width 0 height 0
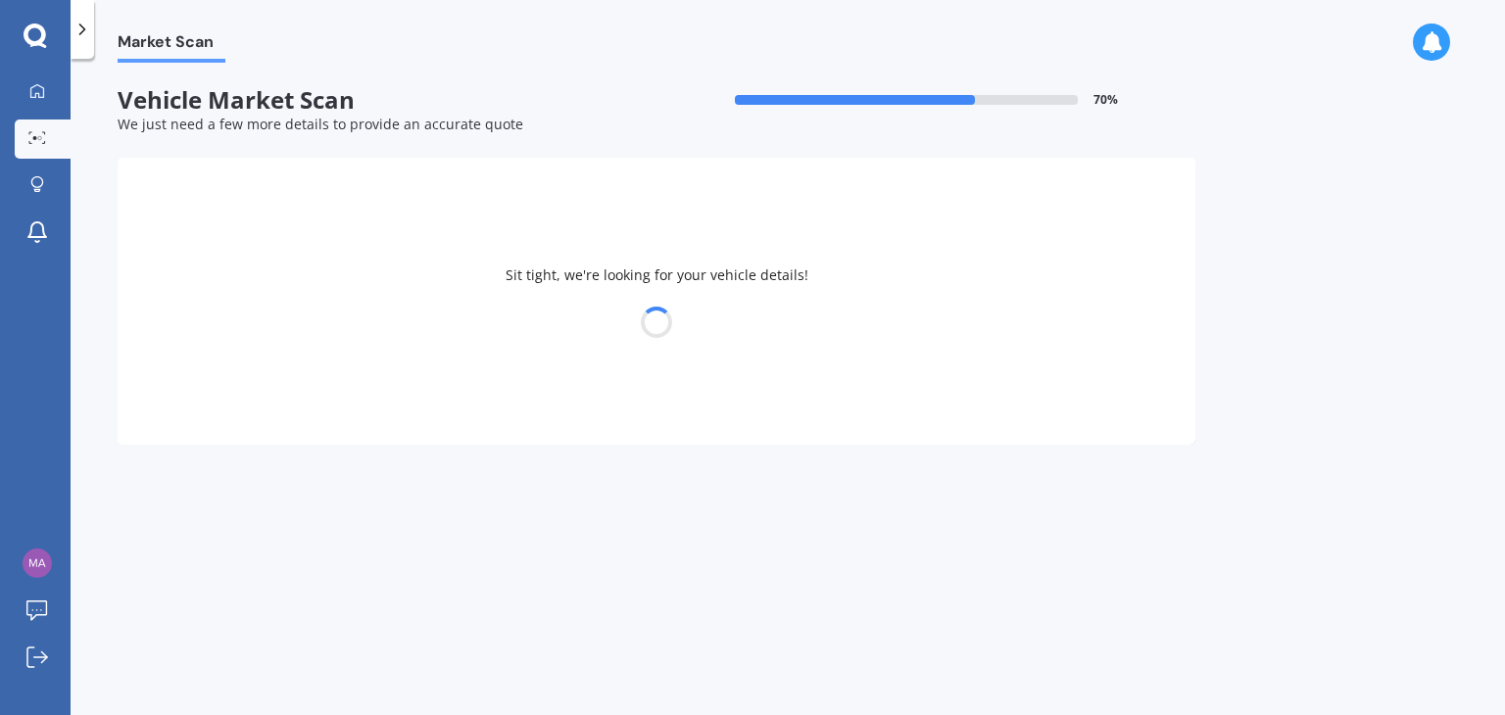
select select "MITSUBISHI"
select select "OUTLANDER"
select select "07"
select select "08"
select select "1995"
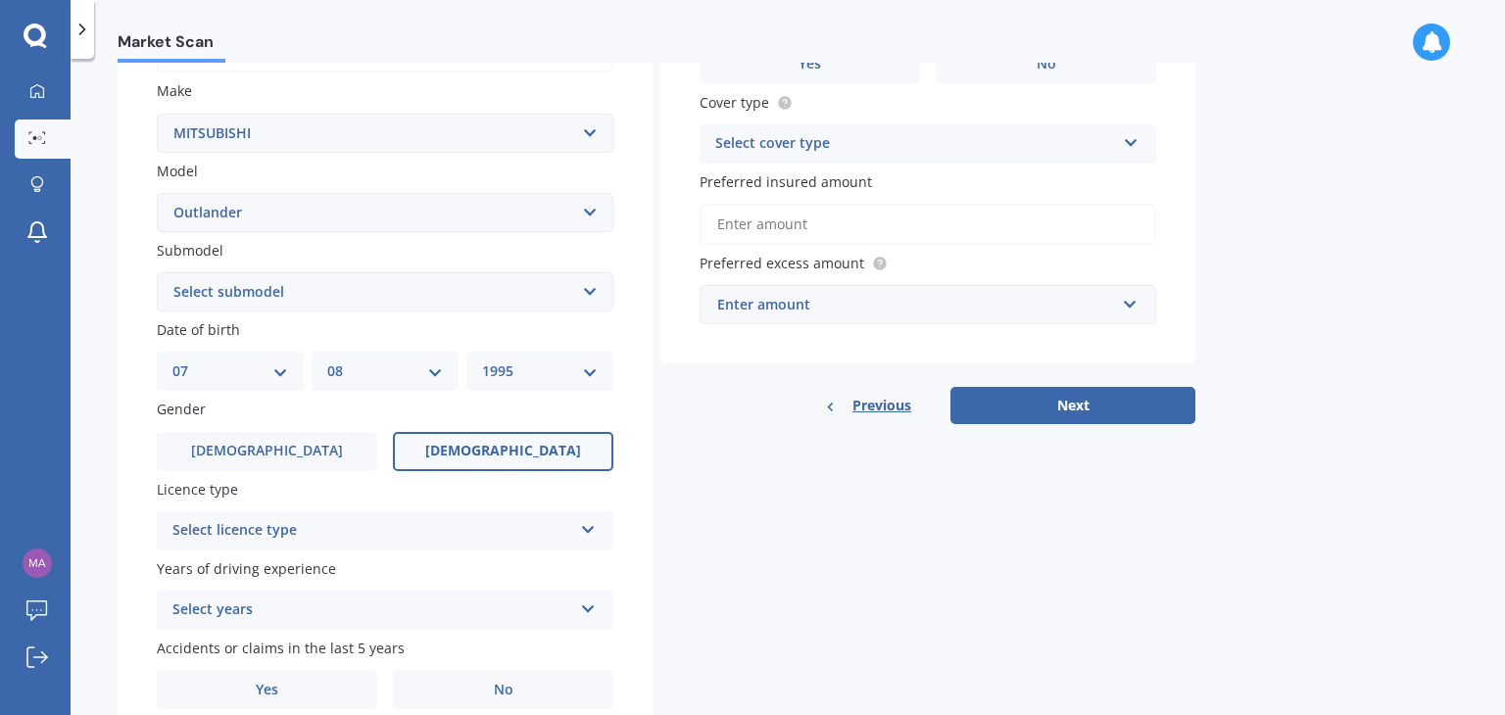
scroll to position [439, 0]
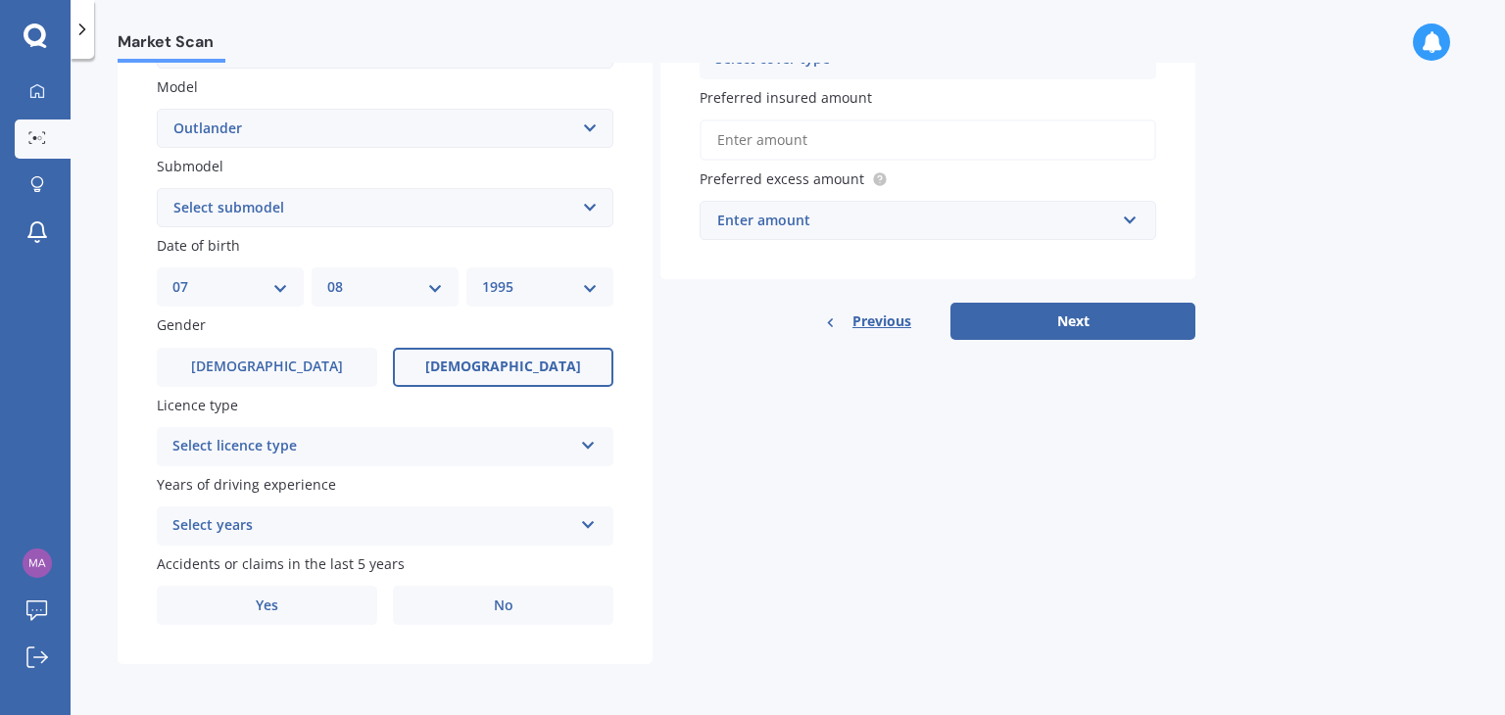
click at [540, 447] on div "Select licence type" at bounding box center [372, 447] width 400 height 24
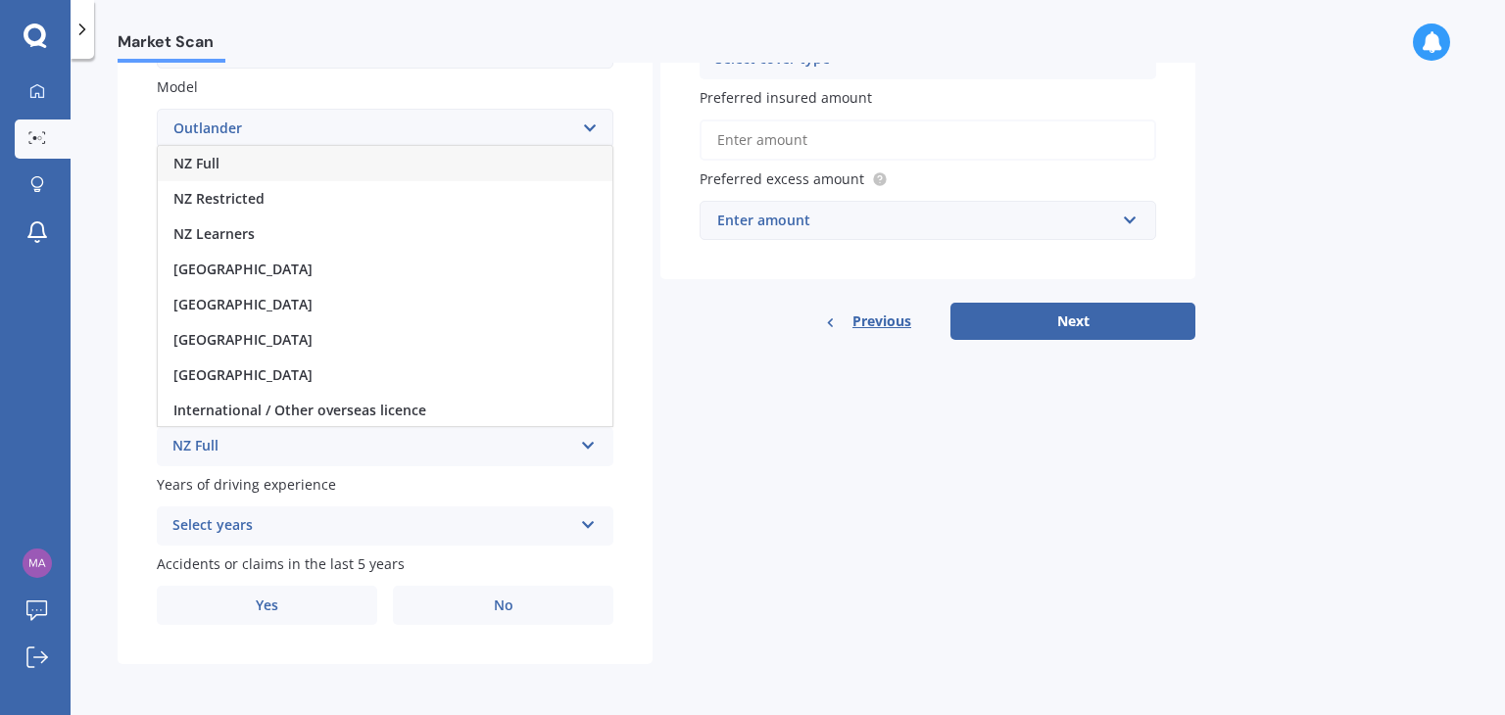
click at [265, 157] on div "NZ Full" at bounding box center [385, 163] width 455 height 35
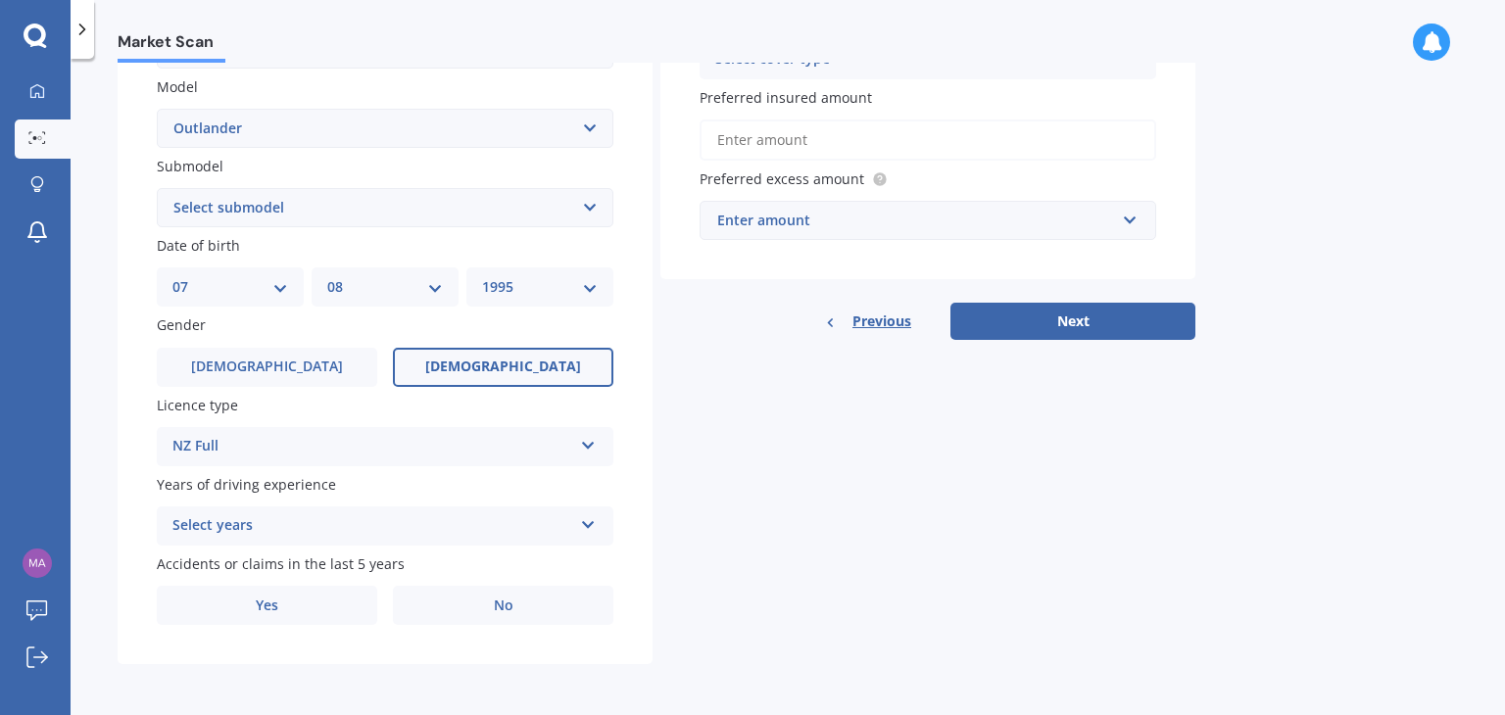
click at [281, 522] on div "Select years" at bounding box center [372, 526] width 400 height 24
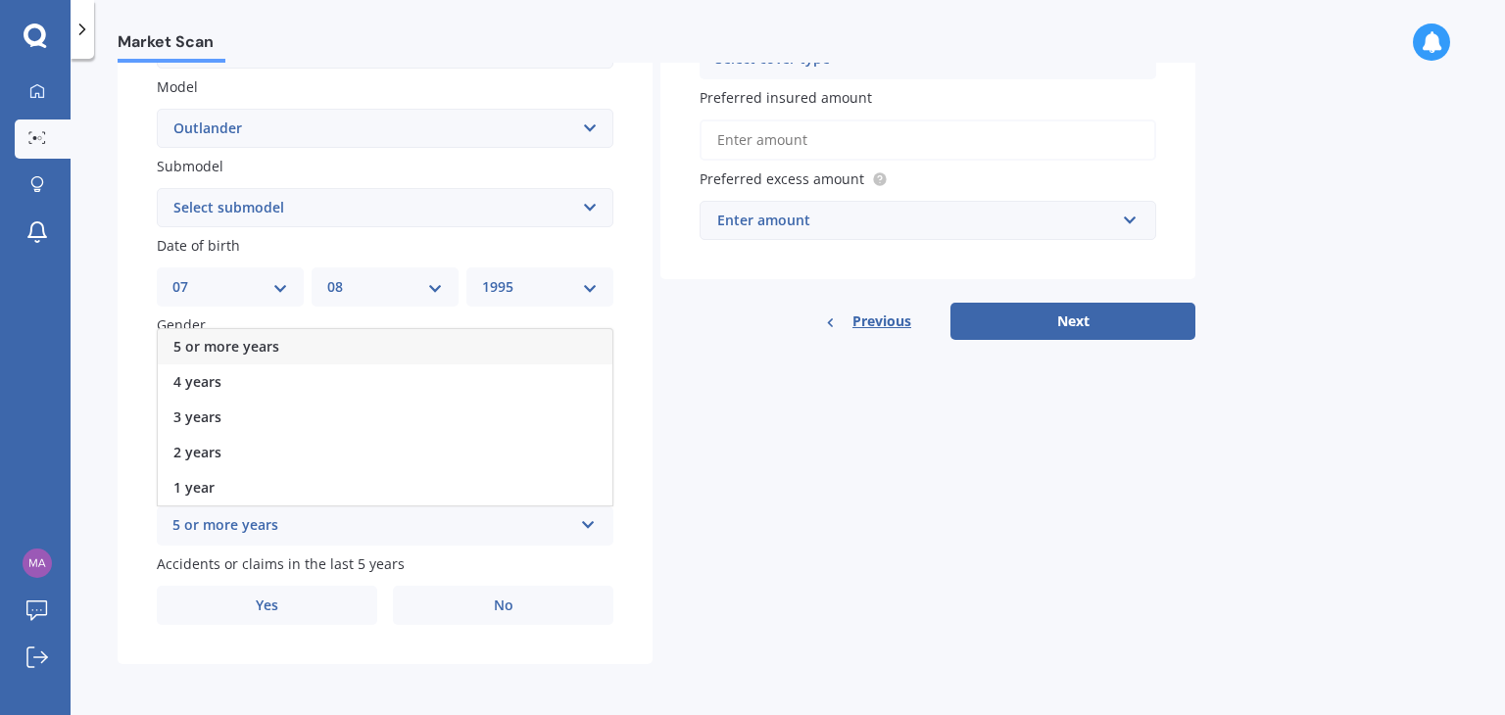
click at [228, 350] on span "5 or more years" at bounding box center [226, 346] width 106 height 19
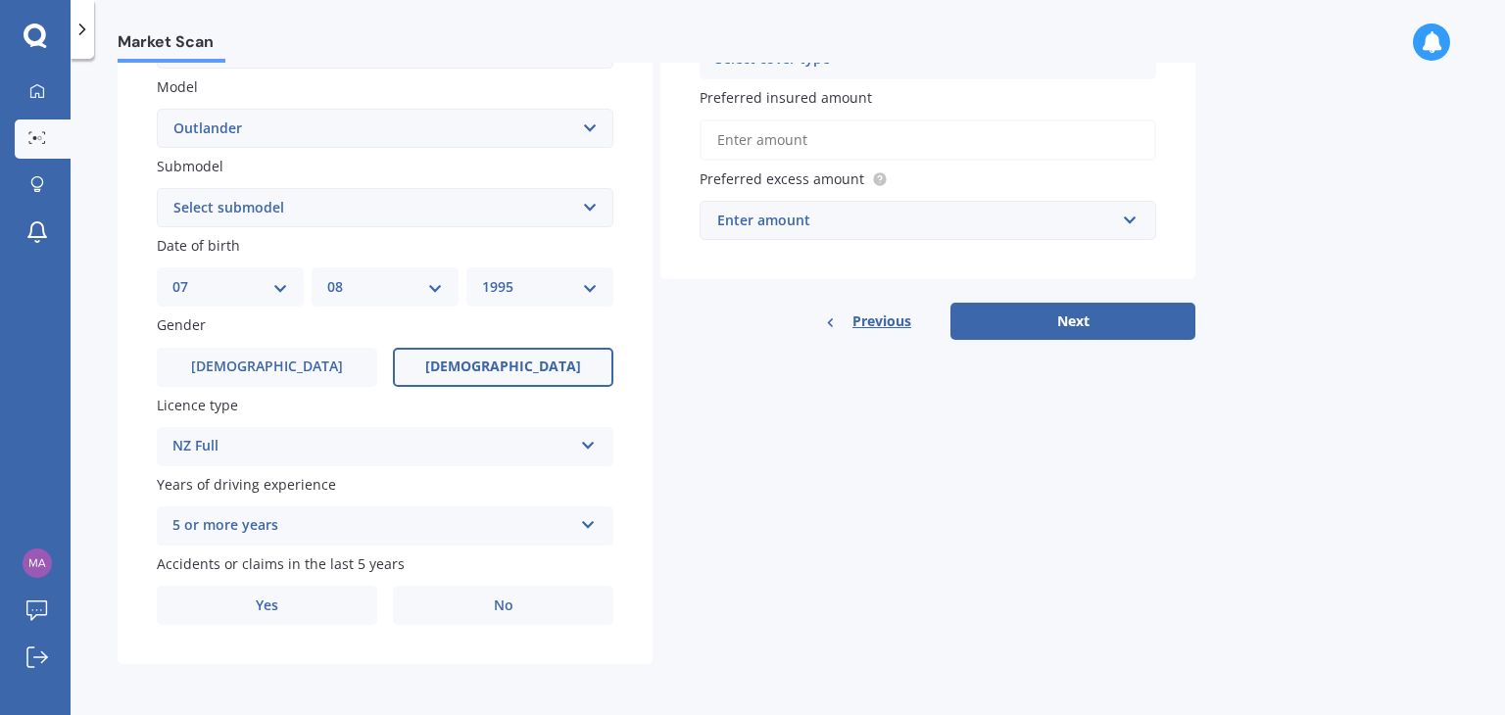
click at [475, 624] on label "No" at bounding box center [503, 605] width 220 height 39
click at [0, 0] on input "No" at bounding box center [0, 0] width 0 height 0
click at [471, 583] on div "Accidents or claims in the last 5 years Yes No" at bounding box center [385, 590] width 457 height 72
click at [472, 611] on label "No" at bounding box center [503, 605] width 220 height 39
click at [0, 0] on input "No" at bounding box center [0, 0] width 0 height 0
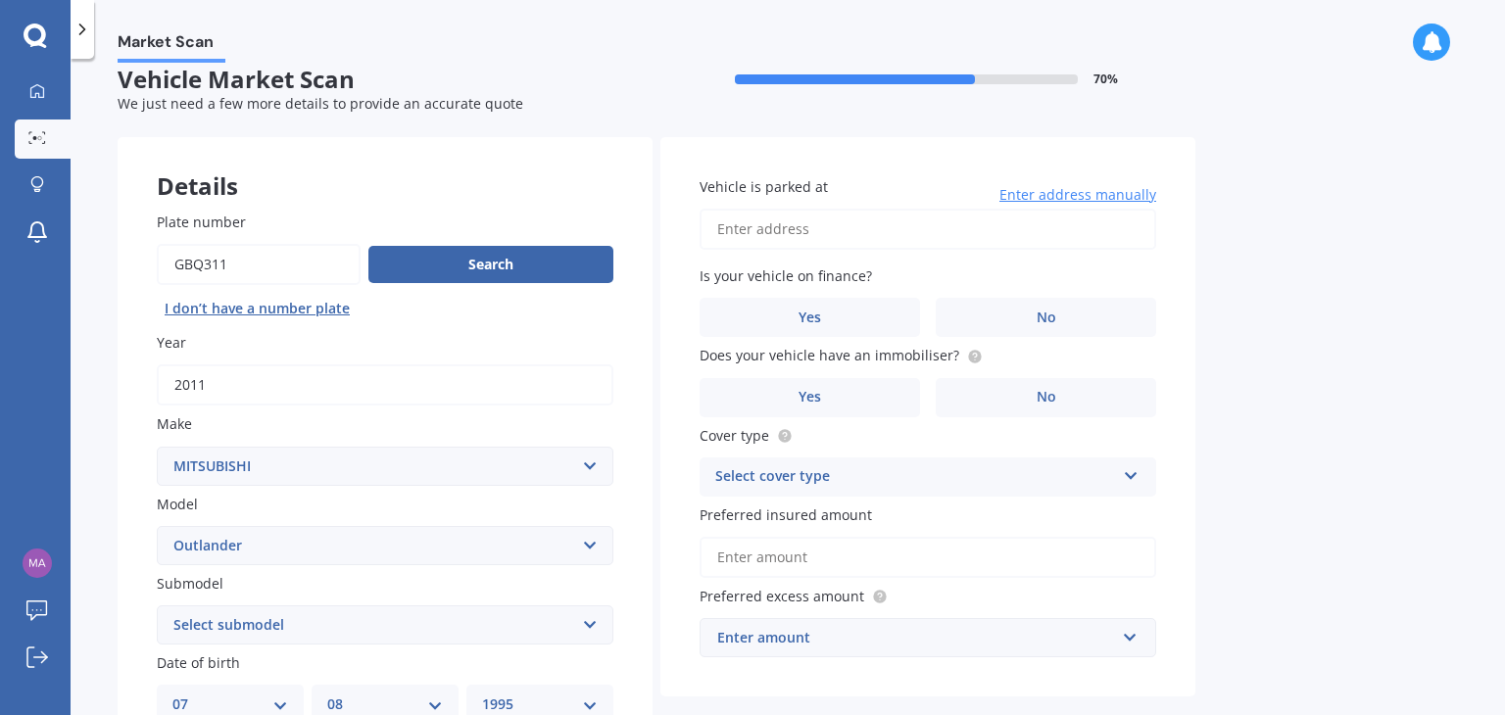
scroll to position [0, 0]
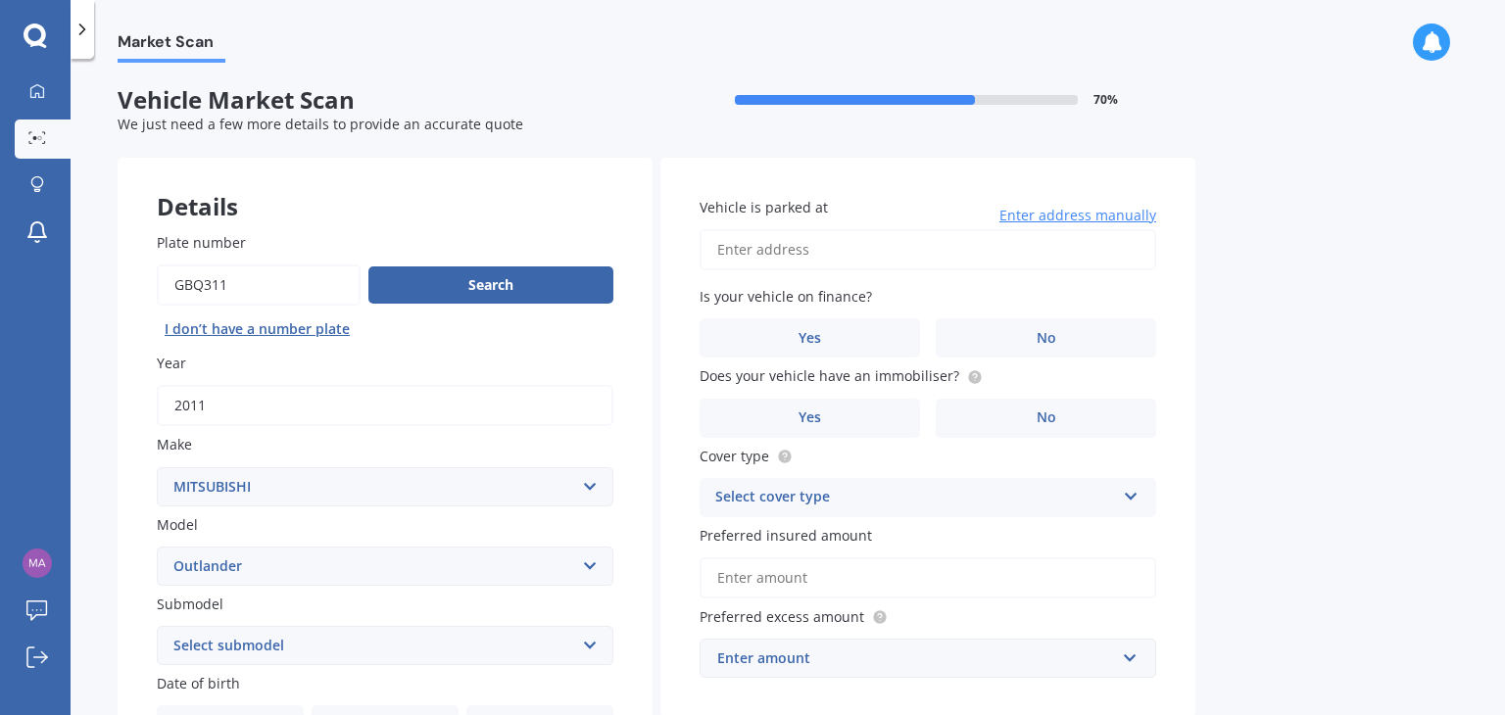
click at [844, 251] on input "Vehicle is parked at" at bounding box center [928, 249] width 457 height 41
type input "[STREET_ADDRESS][PERSON_NAME]"
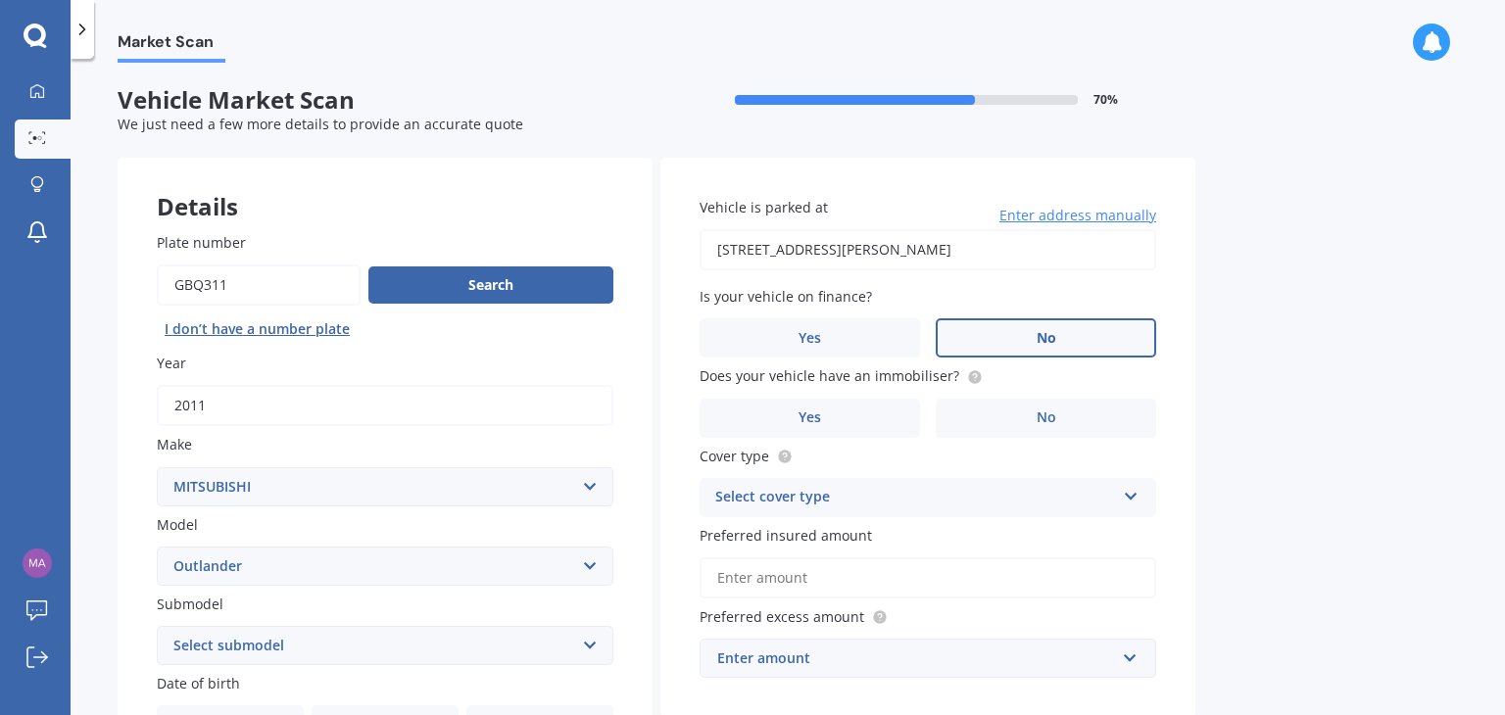
click at [1085, 336] on label "No" at bounding box center [1046, 337] width 220 height 39
click at [0, 0] on input "No" at bounding box center [0, 0] width 0 height 0
click at [1080, 350] on label "No" at bounding box center [1046, 337] width 220 height 39
click at [0, 0] on input "No" at bounding box center [0, 0] width 0 height 0
click at [835, 422] on label "Yes" at bounding box center [810, 418] width 220 height 39
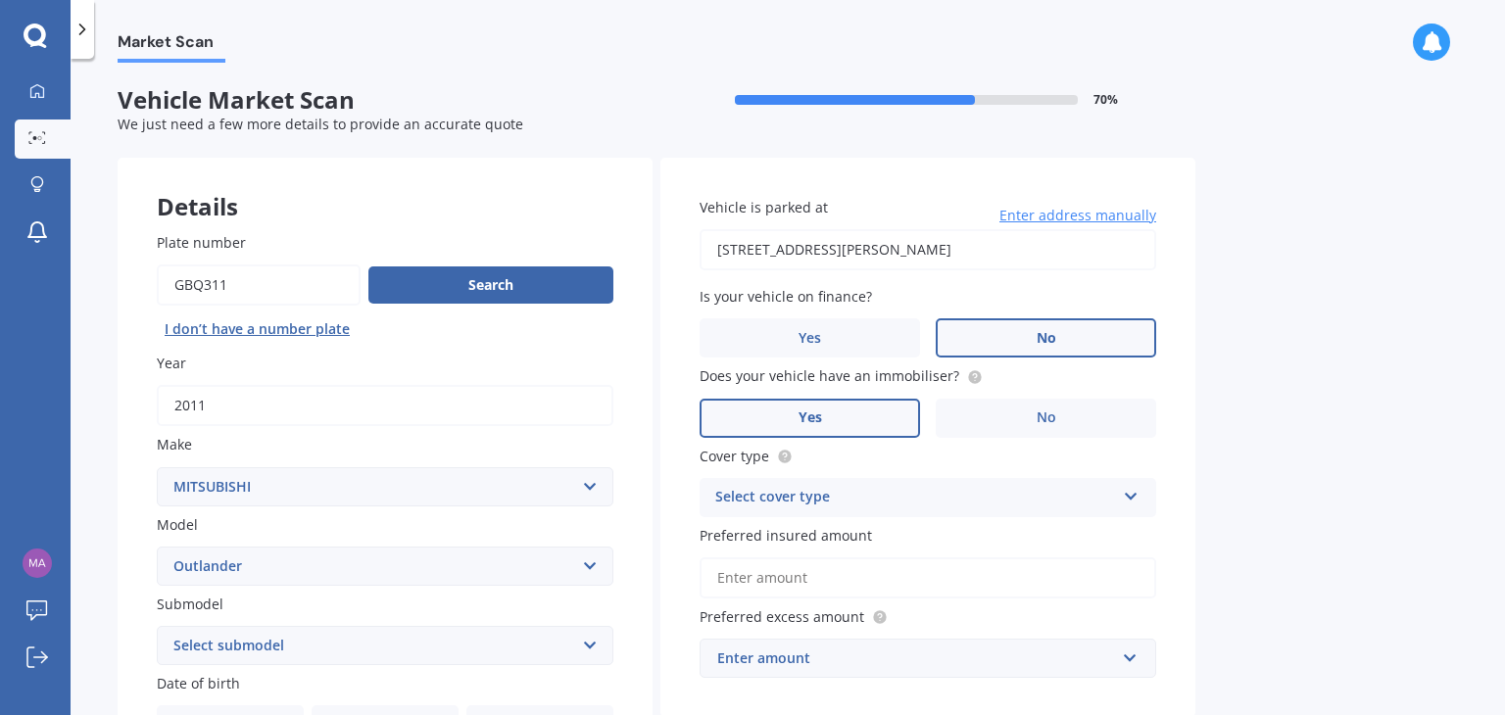
click at [0, 0] on input "Yes" at bounding box center [0, 0] width 0 height 0
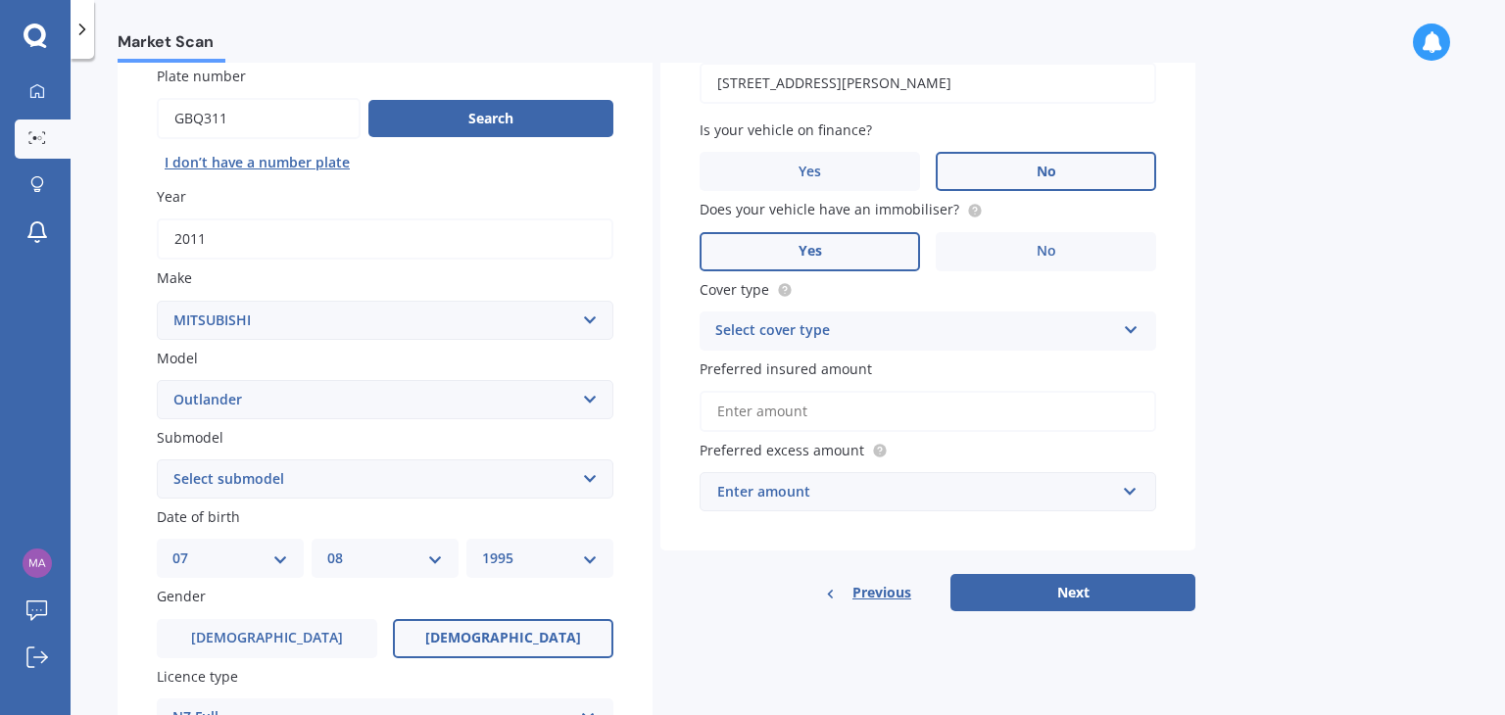
scroll to position [200, 0]
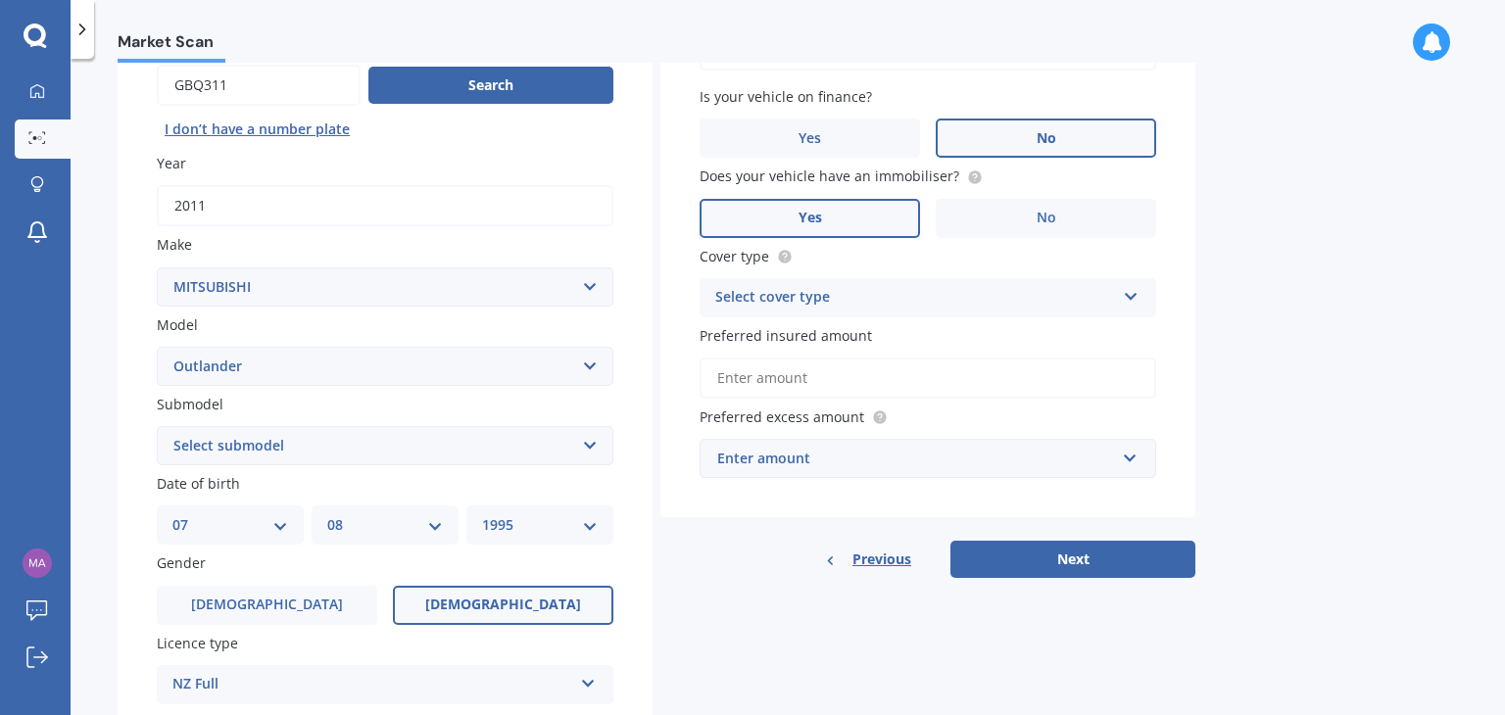
click at [1109, 297] on div "Select cover type" at bounding box center [915, 298] width 400 height 24
click at [880, 332] on div "Comprehensive" at bounding box center [928, 335] width 455 height 35
click at [785, 372] on input "Preferred insured amount" at bounding box center [928, 378] width 457 height 41
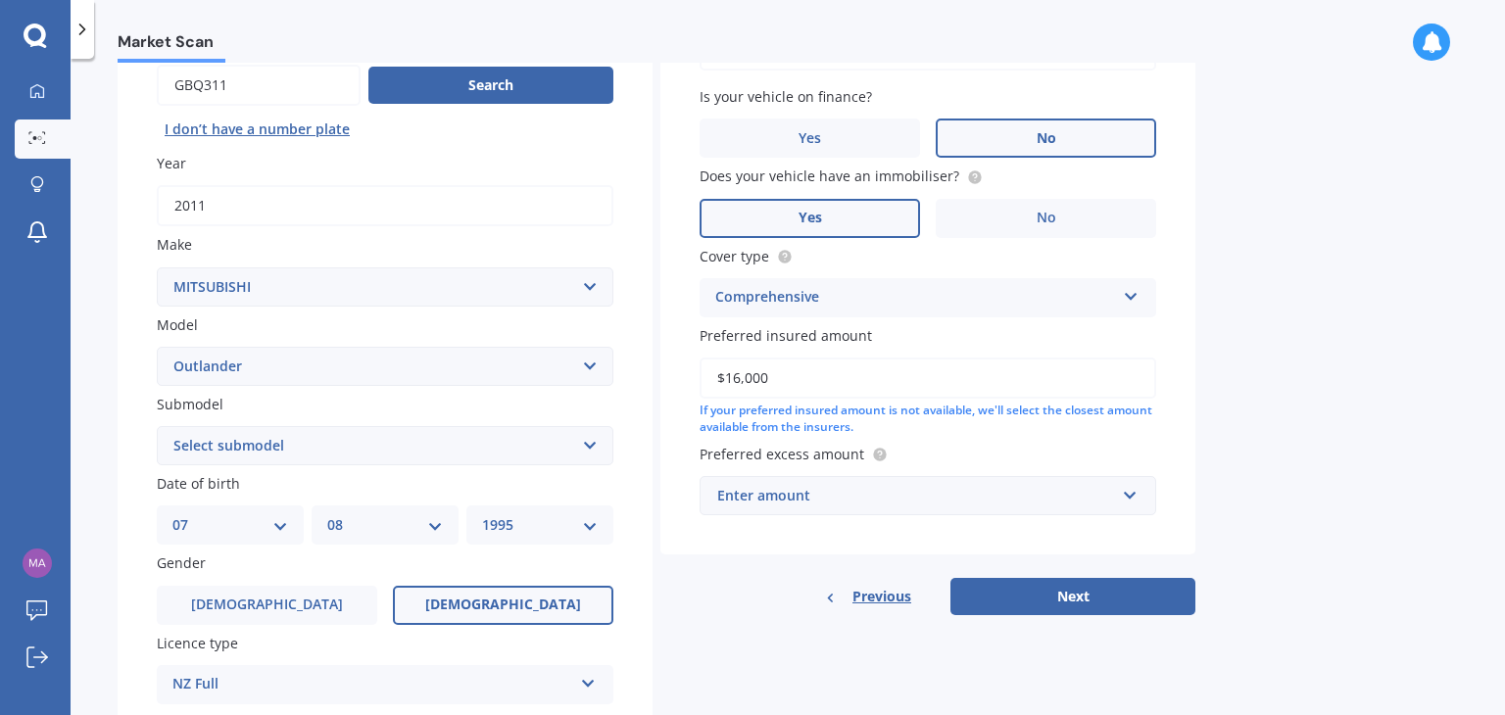
type input "$16,000"
click at [848, 501] on div "Enter amount" at bounding box center [916, 496] width 398 height 22
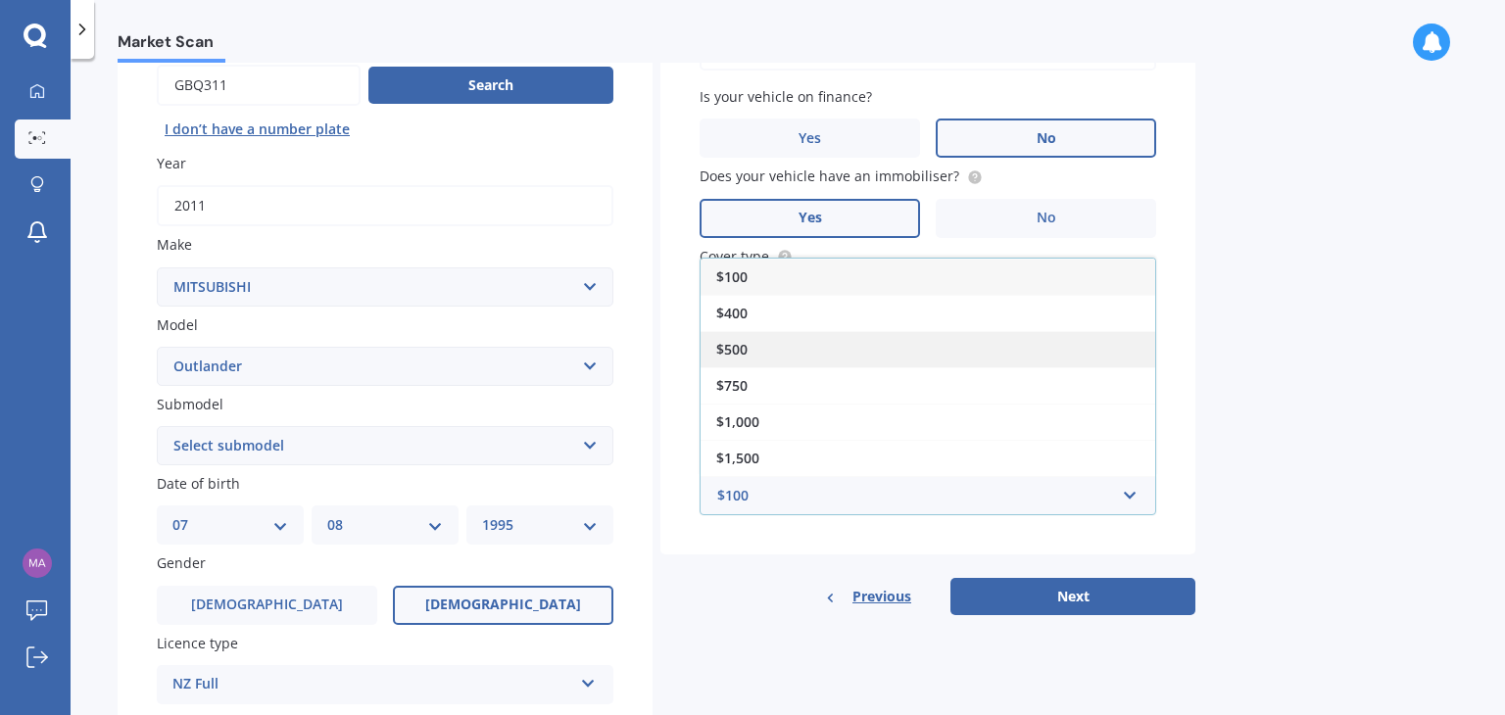
click at [864, 341] on div "$500" at bounding box center [928, 349] width 455 height 36
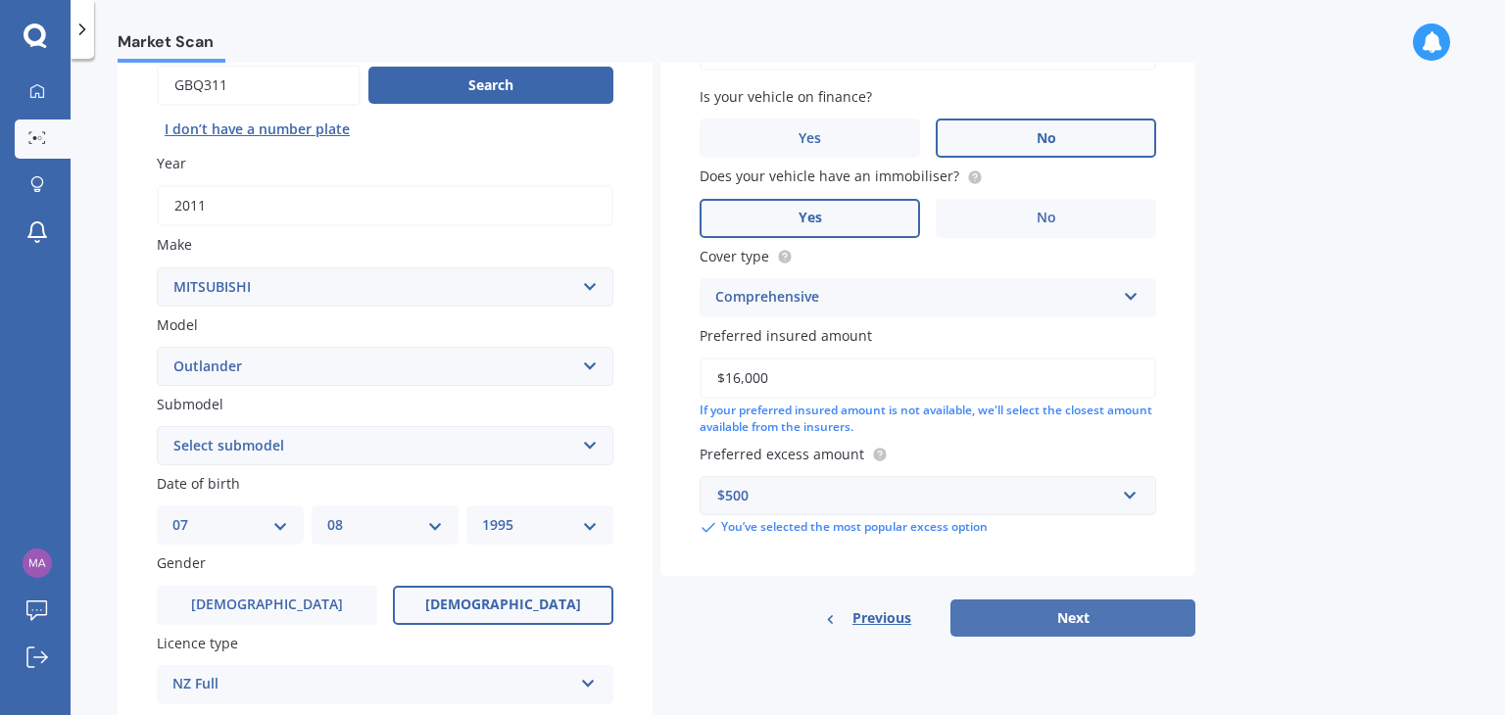
click at [1062, 622] on button "Next" at bounding box center [1073, 618] width 245 height 37
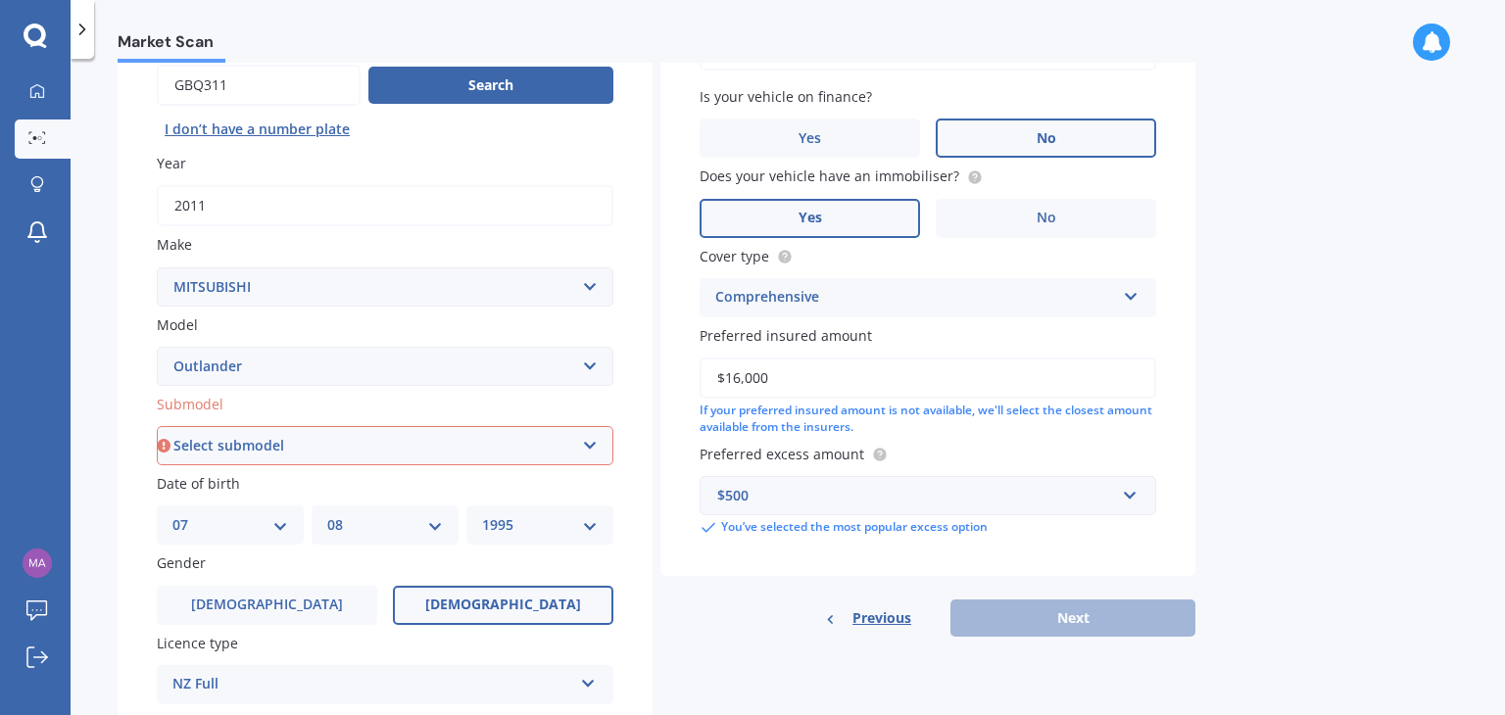
click at [551, 432] on select "Select submodel (All other) 2.4 Litre Station Wagon 3.0 Litre AWD 3.0 VRX Auto …" at bounding box center [385, 445] width 457 height 39
select select "2.4 LITRE STATION WAGON"
click at [157, 426] on select "Select submodel (All other) 2.4 Litre Station Wagon 3.0 Litre AWD 3.0 VRX Auto …" at bounding box center [385, 445] width 457 height 39
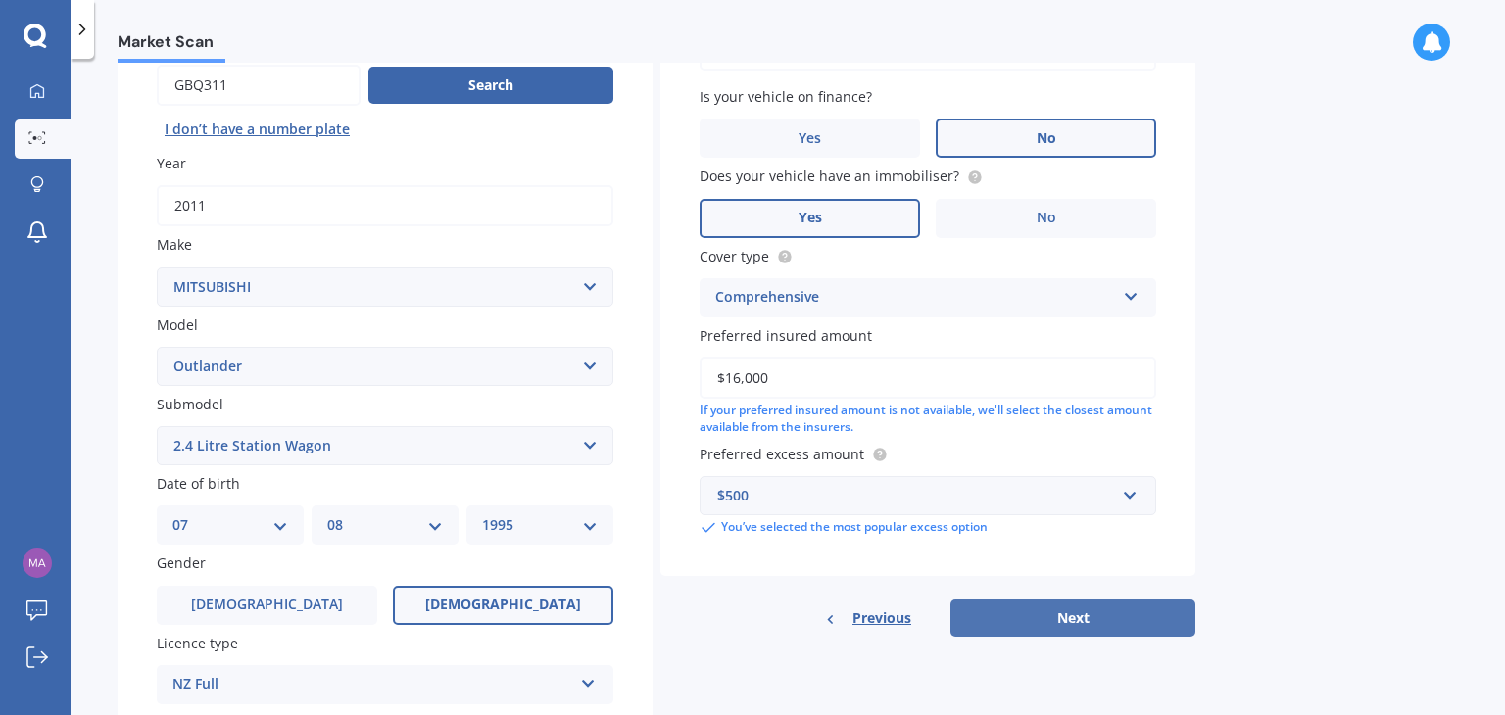
click at [1036, 613] on button "Next" at bounding box center [1073, 618] width 245 height 37
select select "07"
select select "08"
select select "1995"
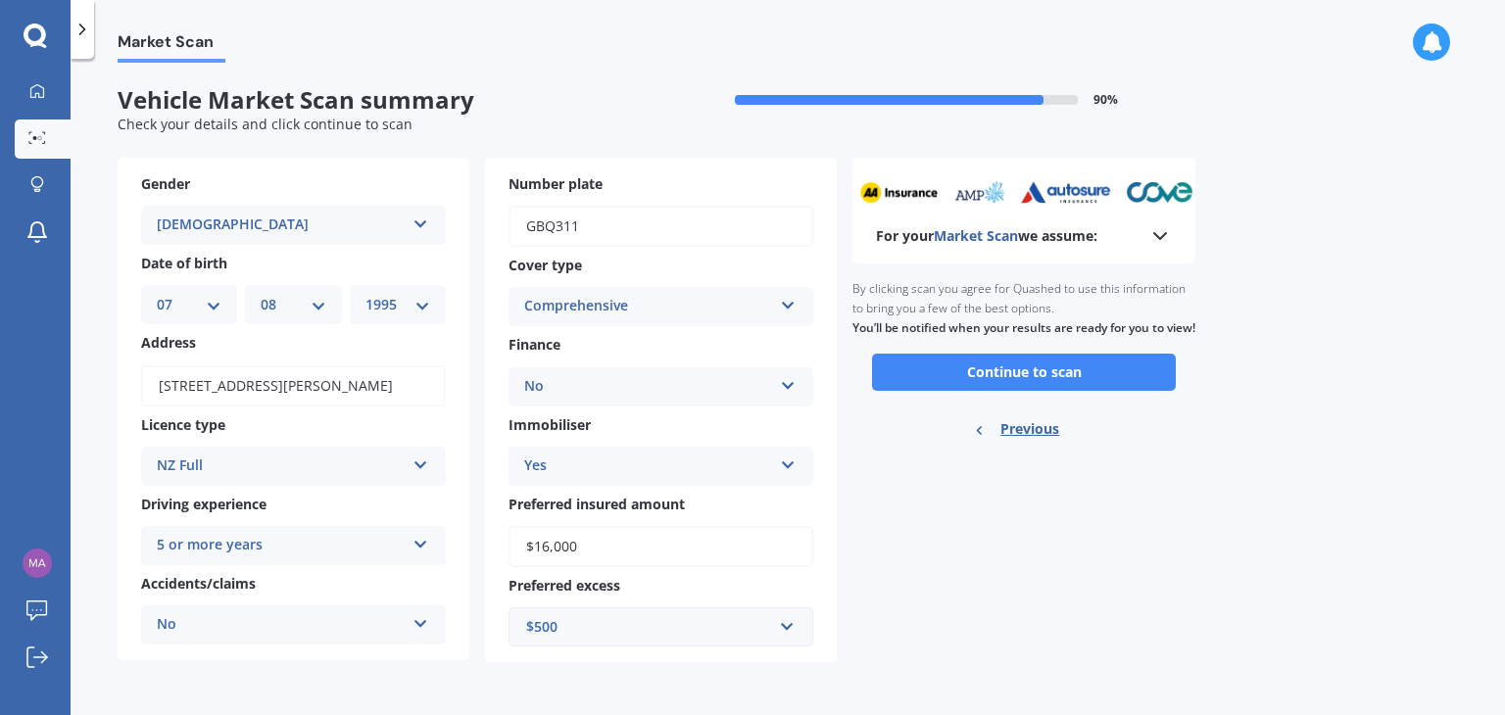
scroll to position [0, 0]
click at [1095, 388] on button "Continue to scan" at bounding box center [1024, 372] width 304 height 37
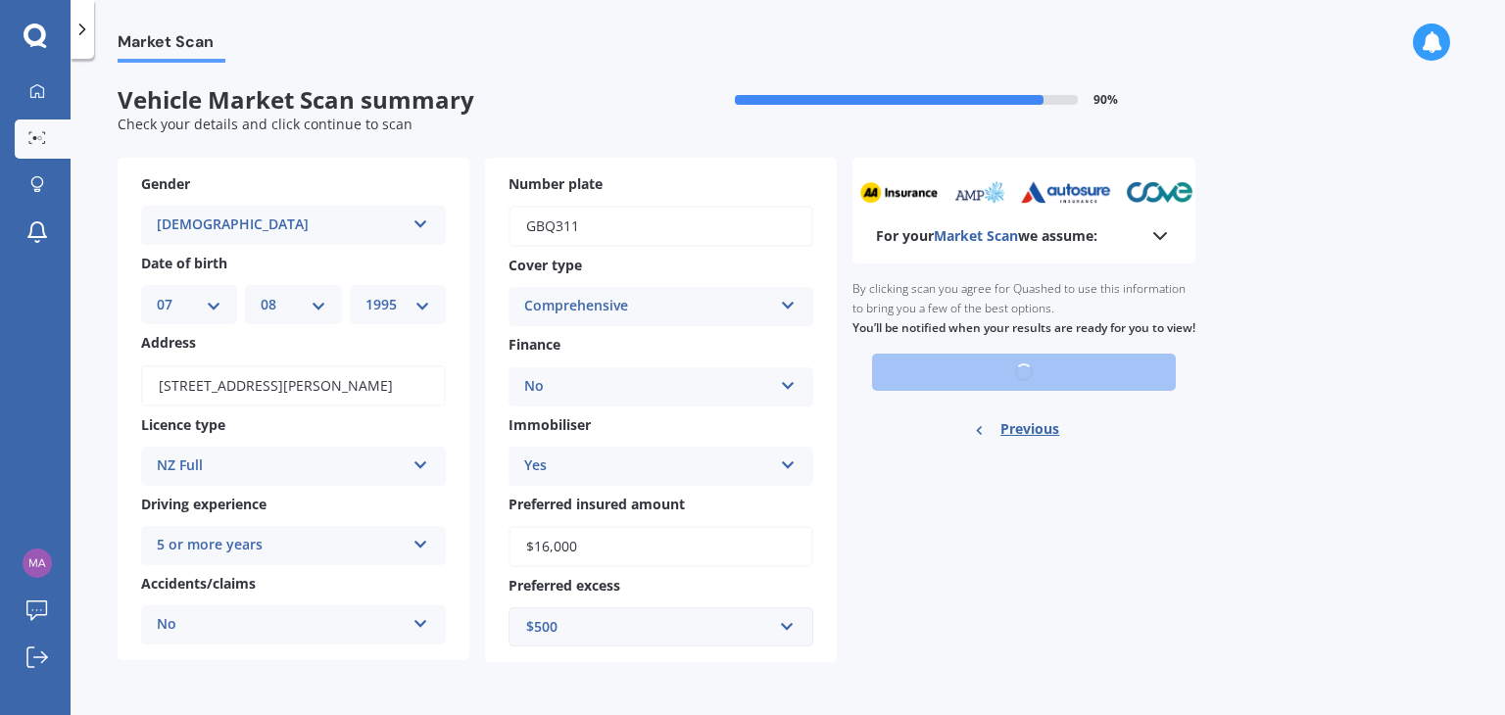
click at [1156, 248] on div "For your Market Scan we assume:" at bounding box center [1024, 211] width 343 height 106
